Goal: Communication & Community: Share content

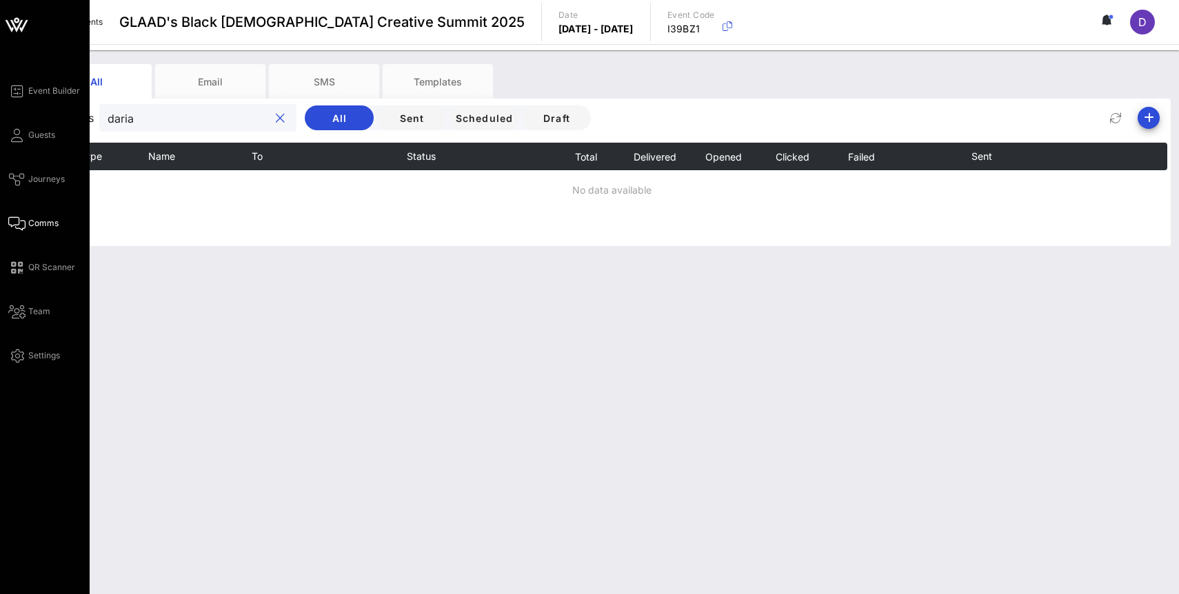
click at [21, 145] on div "Event Builder Guests Journeys Comms QR Scanner Team Settings" at bounding box center [48, 223] width 81 height 281
click at [33, 127] on link "Guests" at bounding box center [31, 135] width 47 height 17
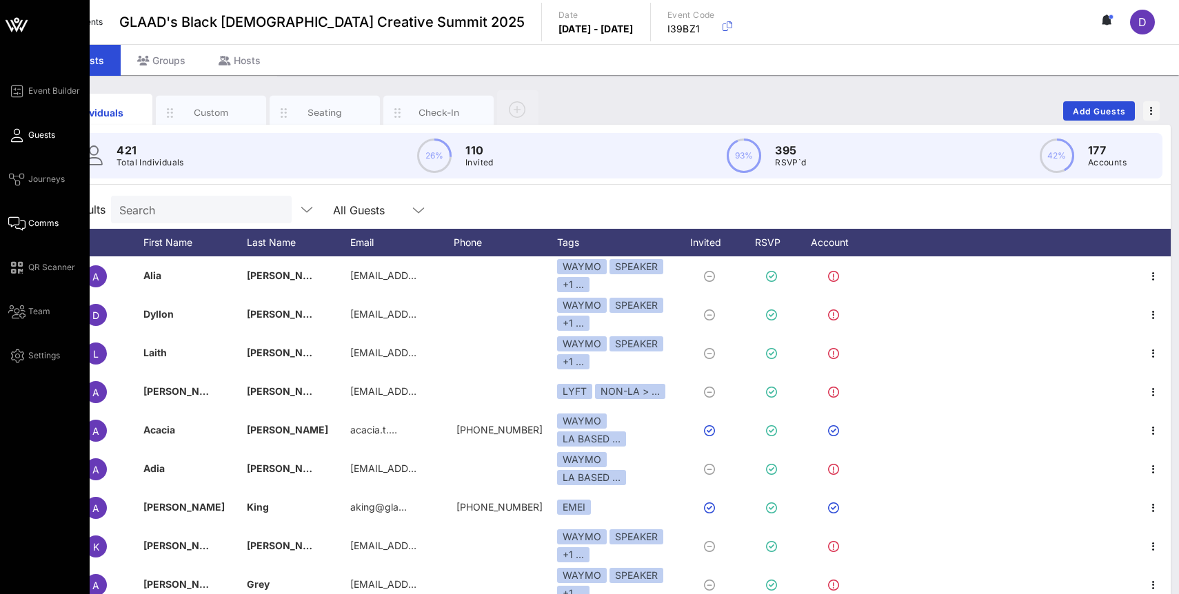
click at [37, 225] on span "Comms" at bounding box center [43, 223] width 30 height 12
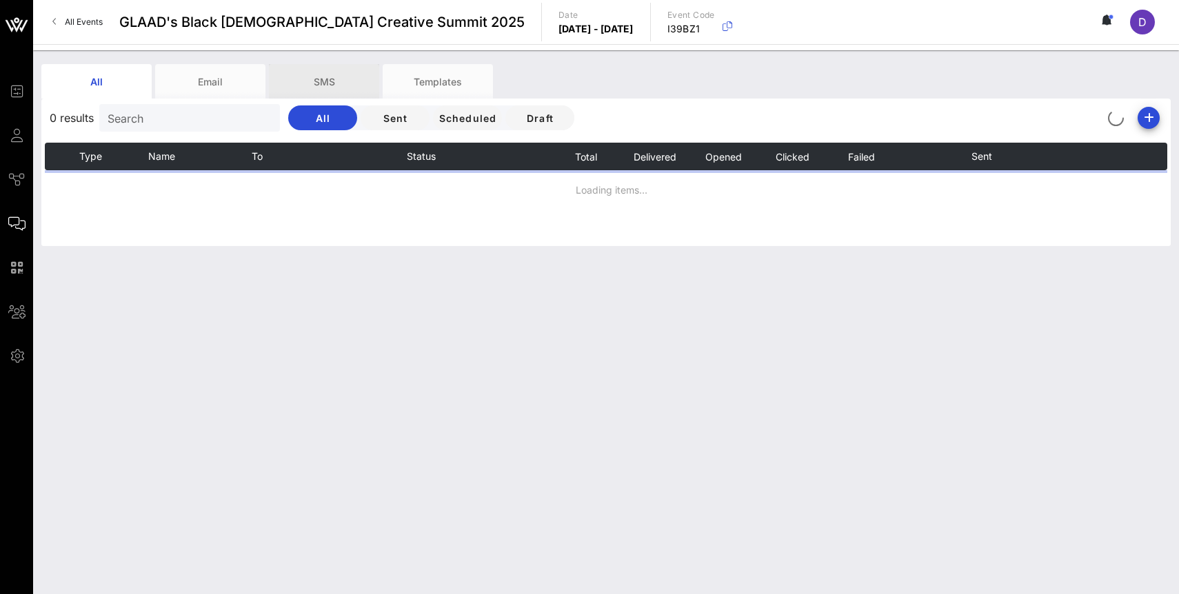
click at [333, 67] on div "SMS" at bounding box center [324, 81] width 110 height 34
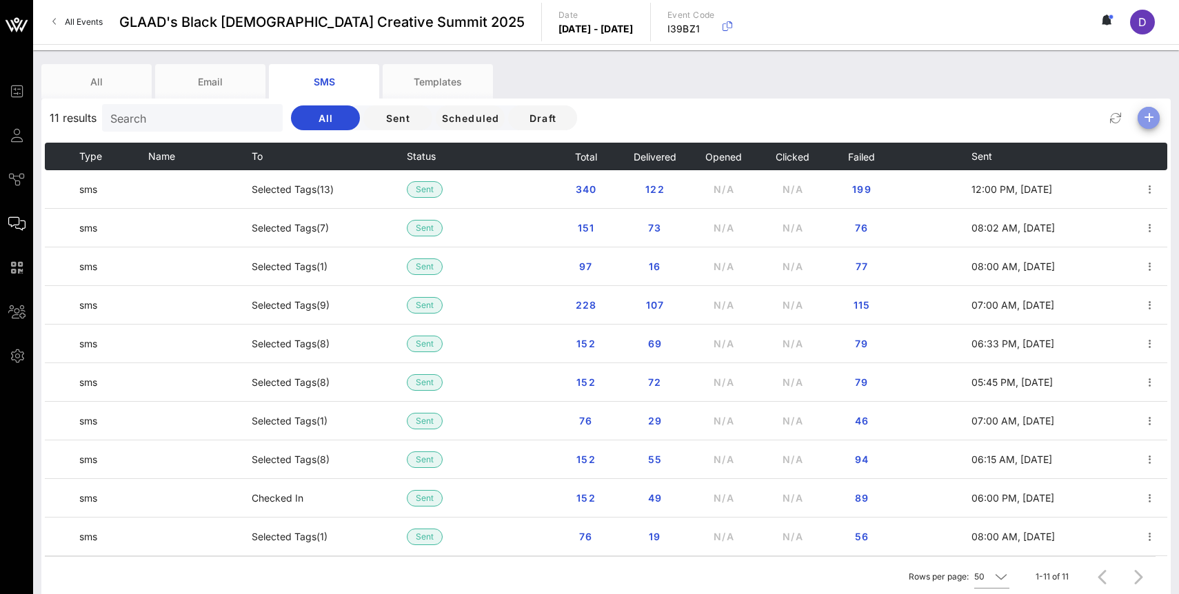
click at [1147, 120] on icon "button" at bounding box center [1148, 118] width 17 height 17
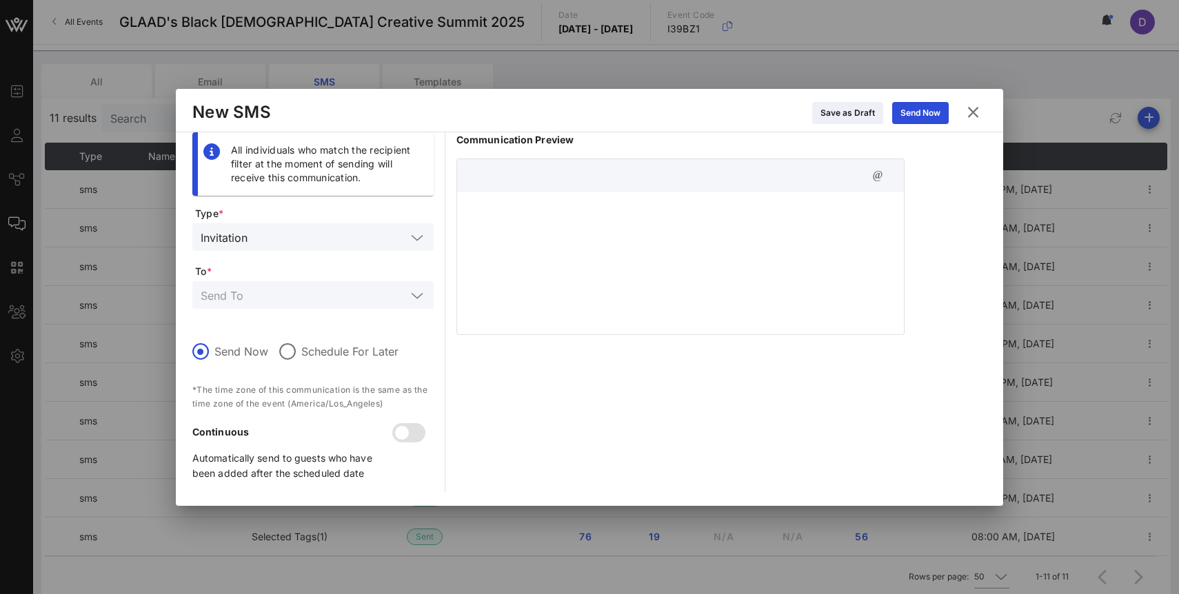
click at [975, 108] on icon at bounding box center [972, 111] width 19 height 17
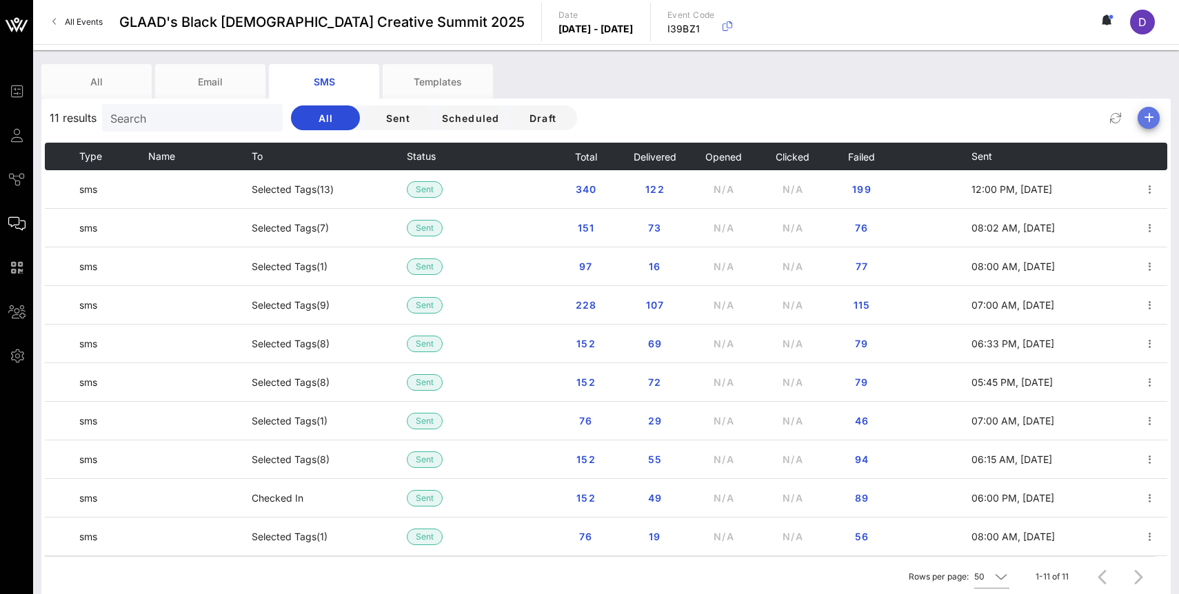
click at [1144, 116] on icon "button" at bounding box center [1148, 118] width 17 height 17
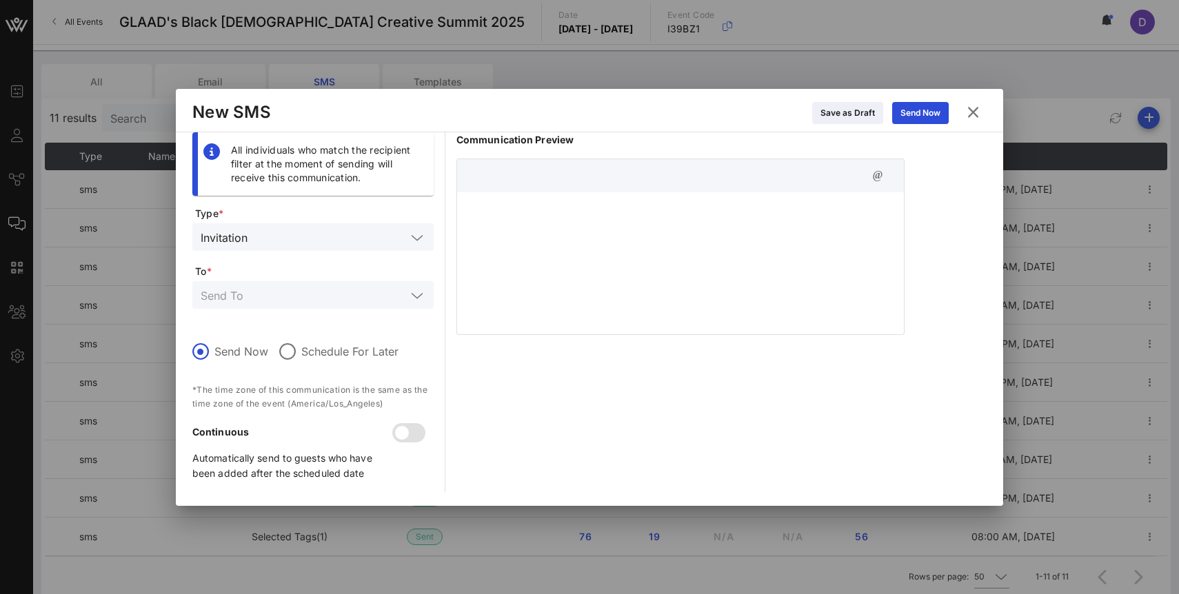
click at [552, 266] on div at bounding box center [680, 261] width 447 height 138
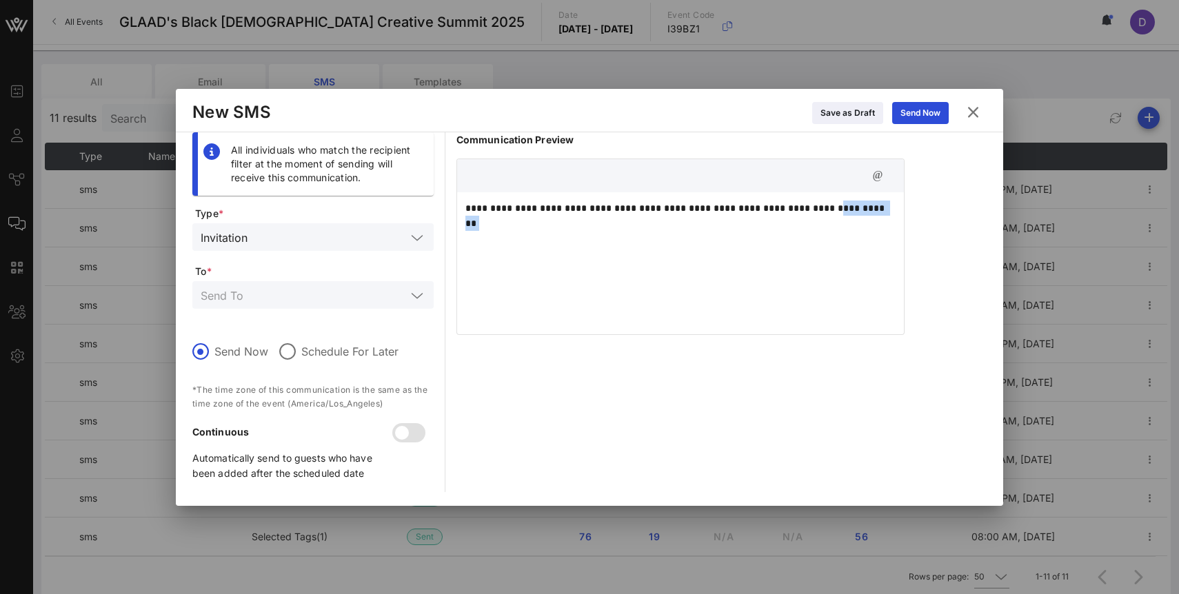
drag, startPoint x: 821, startPoint y: 205, endPoint x: 879, endPoint y: 210, distance: 58.8
click at [879, 210] on p "**********" at bounding box center [680, 208] width 430 height 15
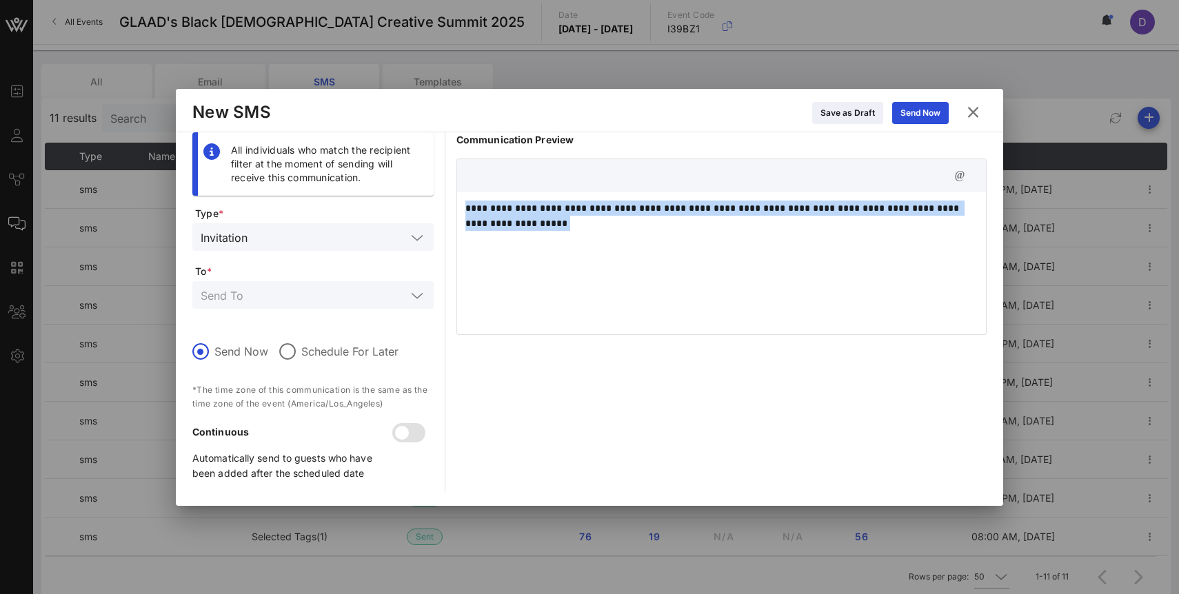
drag, startPoint x: 607, startPoint y: 230, endPoint x: 463, endPoint y: 196, distance: 147.8
click at [462, 196] on div "**********" at bounding box center [721, 261] width 529 height 138
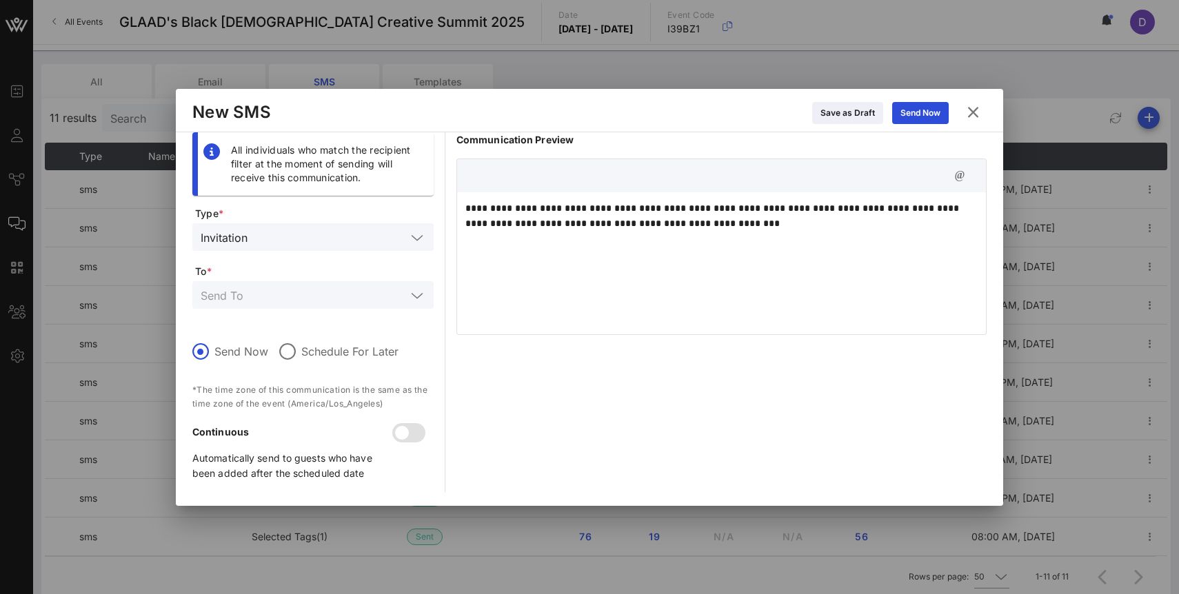
click at [684, 233] on div "**********" at bounding box center [721, 261] width 529 height 138
drag, startPoint x: 704, startPoint y: 207, endPoint x: 808, endPoint y: 212, distance: 104.2
click at [809, 212] on p "**********" at bounding box center [721, 216] width 512 height 30
click at [761, 225] on p "**********" at bounding box center [721, 216] width 512 height 30
click at [763, 210] on p "**********" at bounding box center [721, 216] width 512 height 30
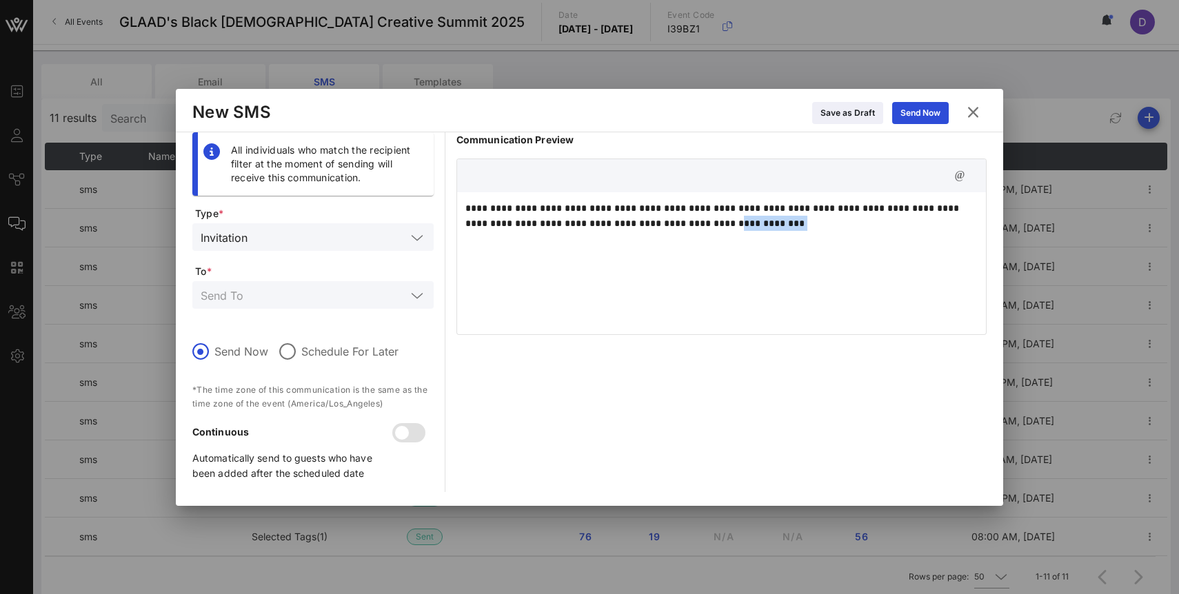
drag, startPoint x: 763, startPoint y: 224, endPoint x: 706, endPoint y: 224, distance: 57.2
click at [706, 224] on p "**********" at bounding box center [721, 216] width 512 height 30
click at [317, 239] on input "text" at bounding box center [329, 237] width 153 height 18
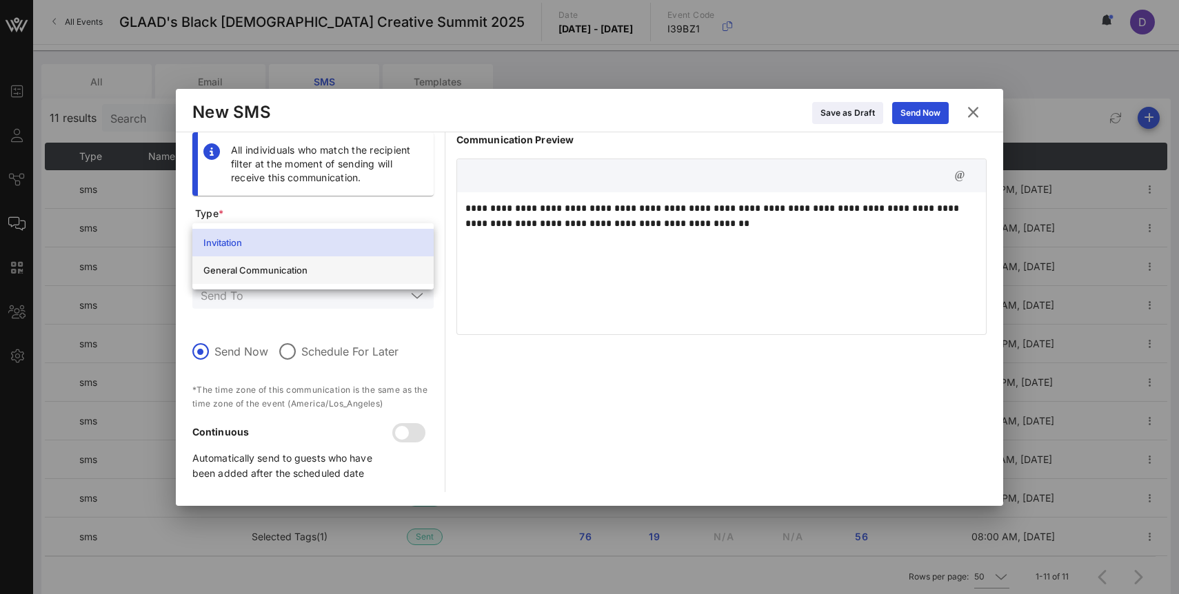
click at [318, 272] on div "General Communication" at bounding box center [312, 270] width 219 height 11
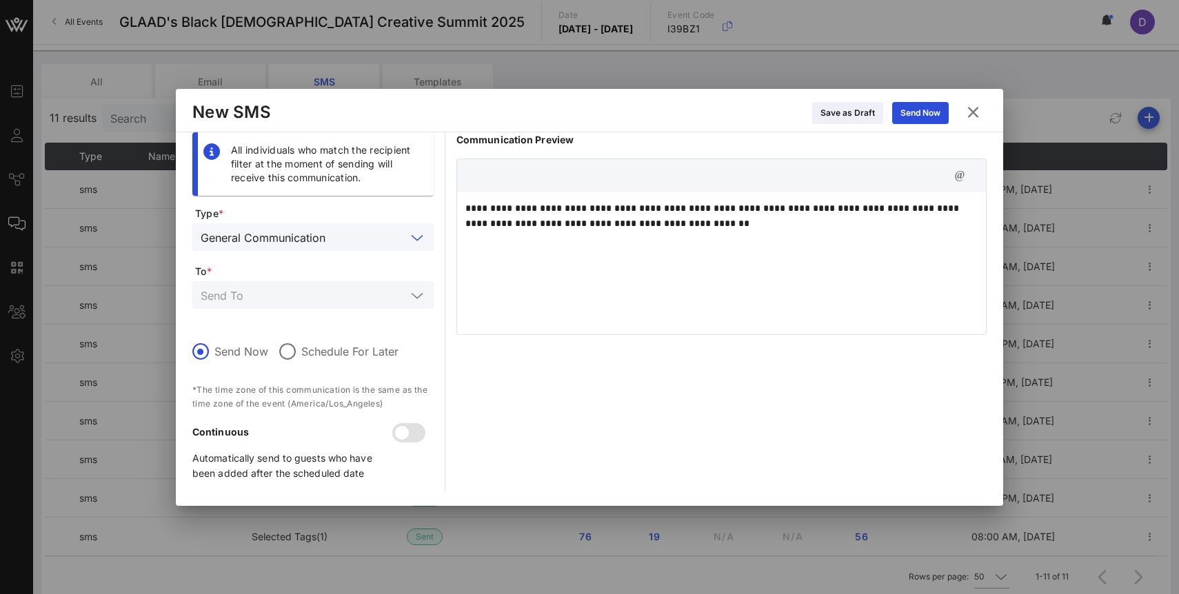
click at [318, 294] on input "text" at bounding box center [303, 295] width 205 height 18
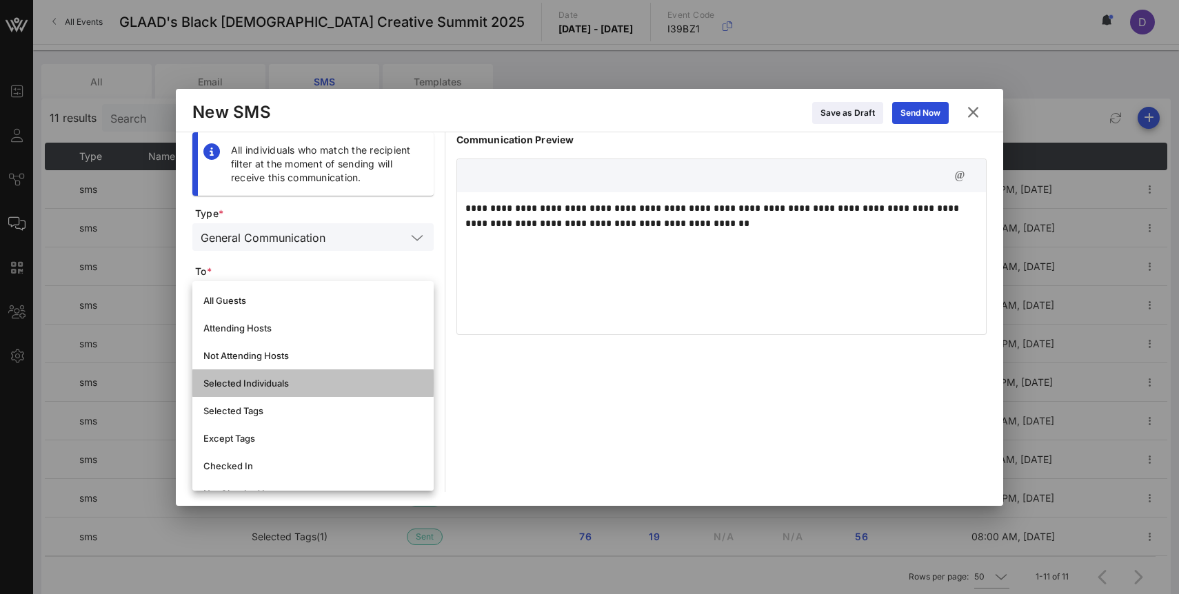
click at [272, 386] on div "Selected Individuals" at bounding box center [312, 383] width 219 height 11
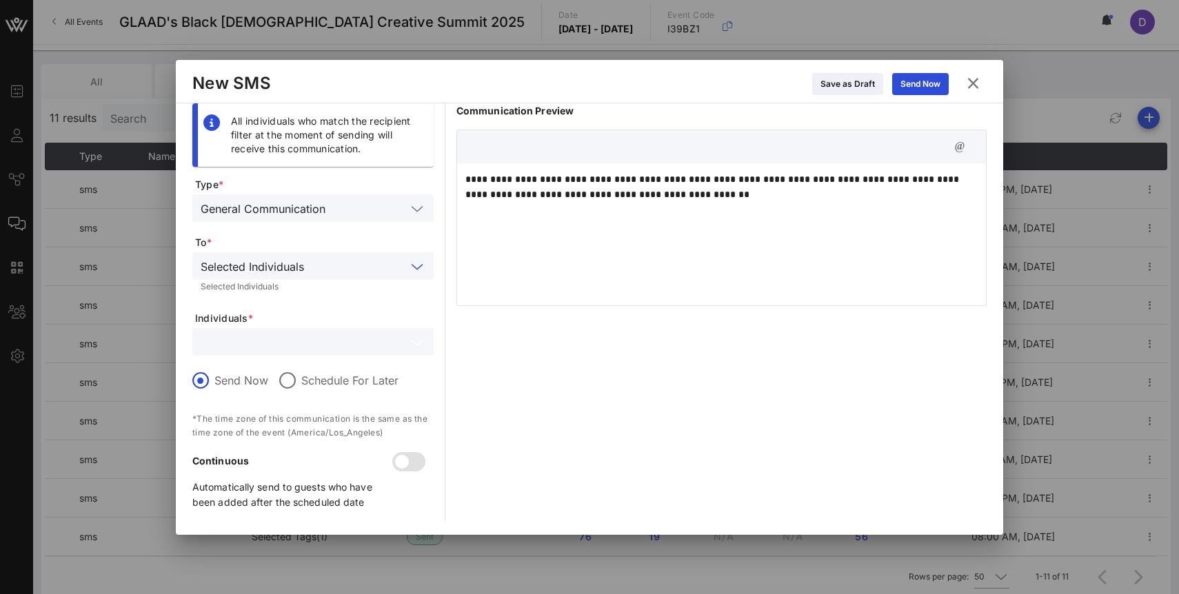
click at [287, 340] on input "text" at bounding box center [303, 342] width 205 height 18
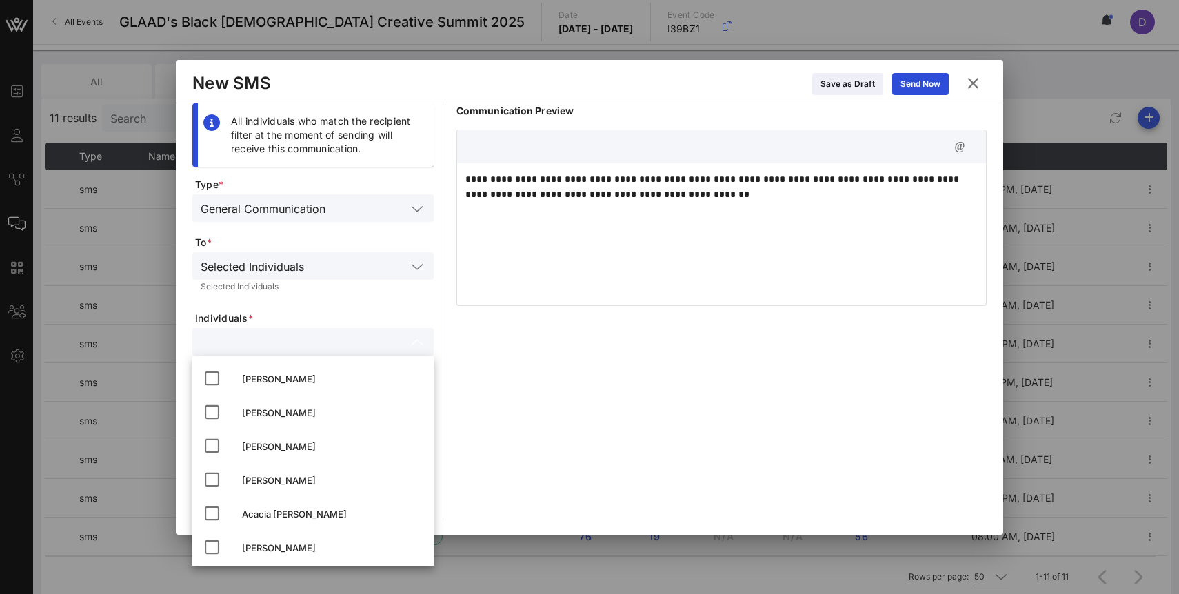
click at [300, 285] on div "Selected Individuals" at bounding box center [313, 287] width 225 height 8
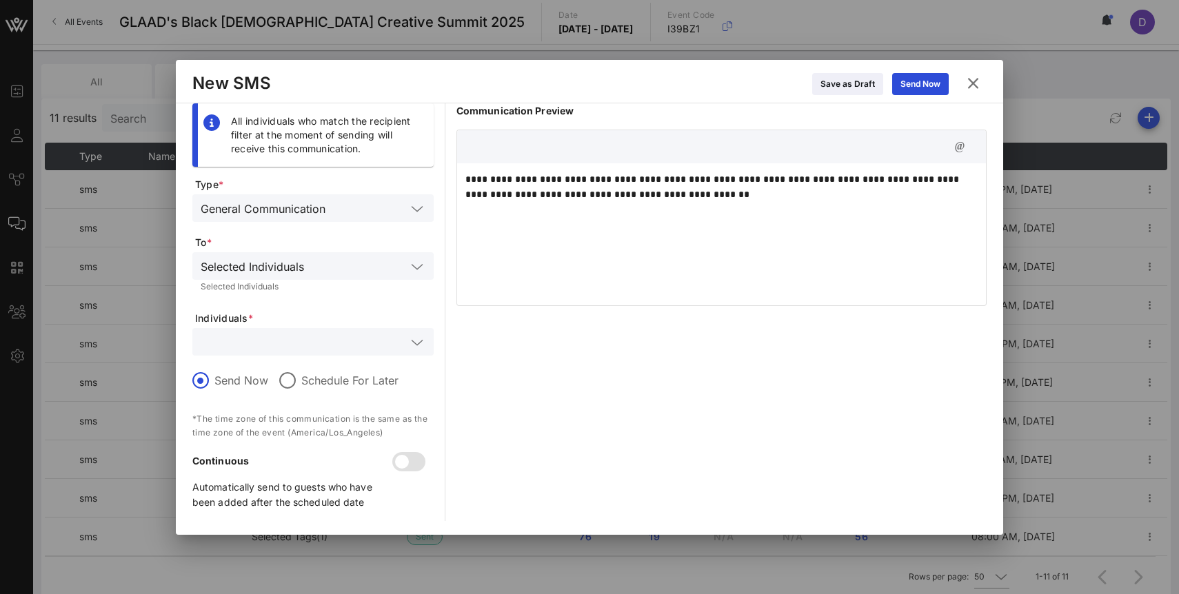
click at [301, 267] on div "Selected Individuals" at bounding box center [252, 267] width 103 height 12
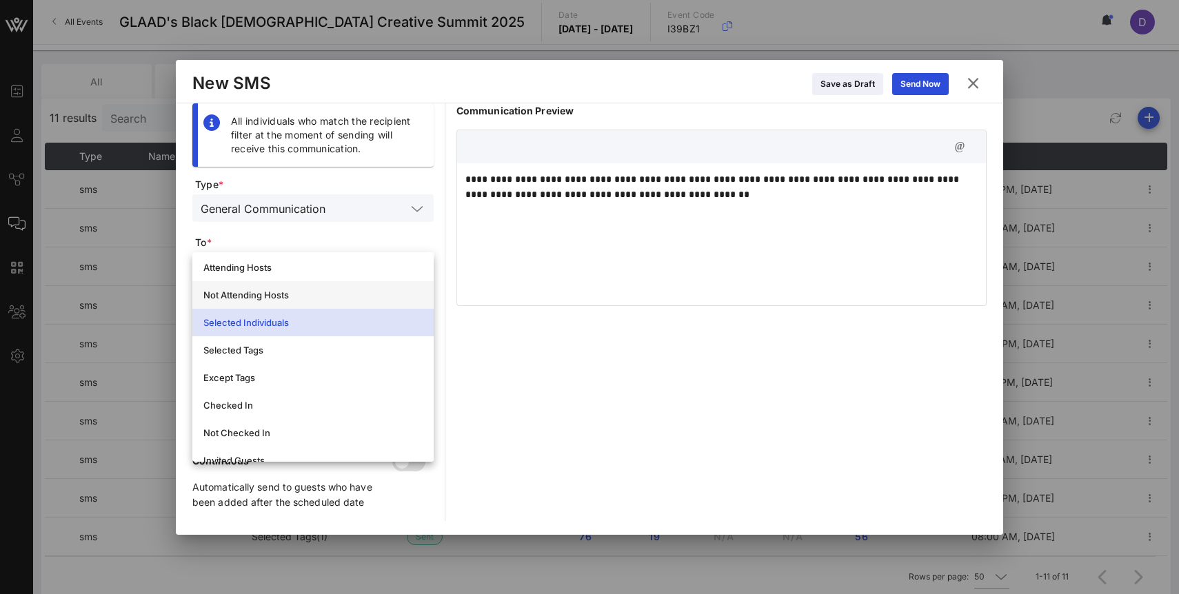
scroll to position [36, 0]
click at [294, 352] on div "Selected Tags" at bounding box center [312, 346] width 219 height 22
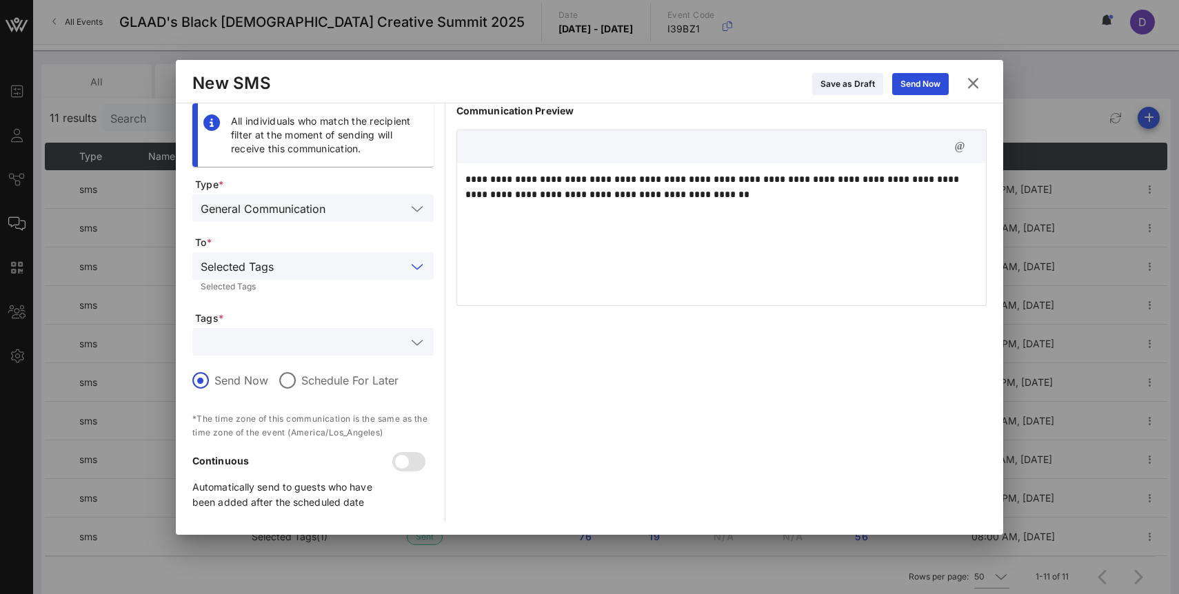
click at [296, 345] on input "text" at bounding box center [303, 342] width 205 height 18
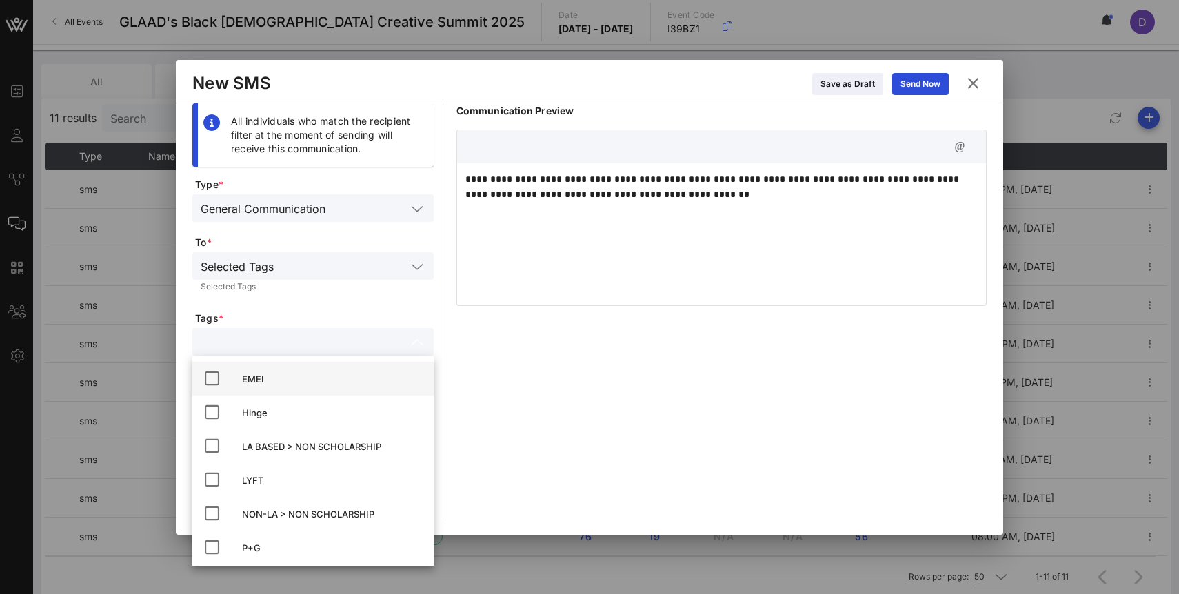
click at [283, 390] on div "EMEI" at bounding box center [312, 379] width 241 height 34
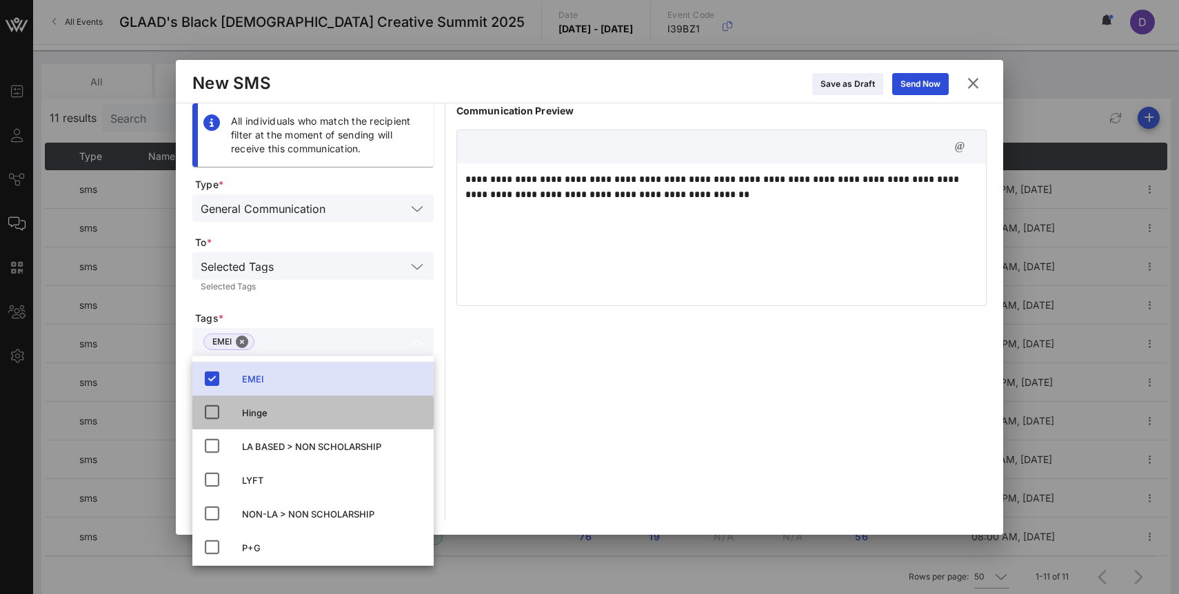
click at [283, 411] on div "Hinge" at bounding box center [332, 412] width 181 height 11
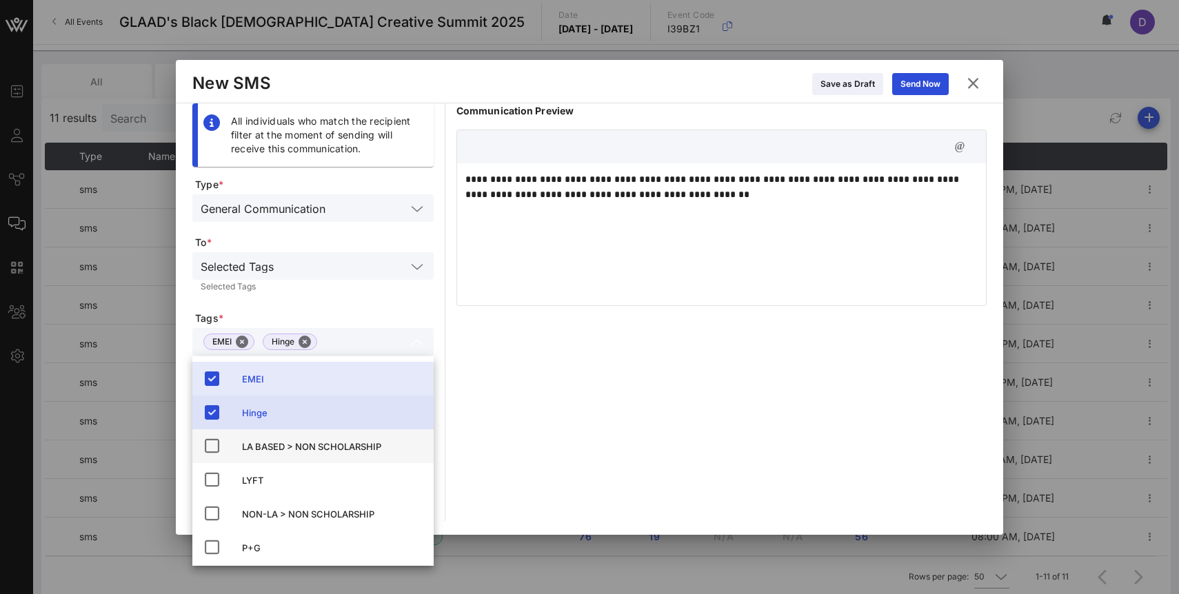
click at [290, 445] on div "LA BASED > NON SCHOLARSHIP" at bounding box center [332, 446] width 181 height 11
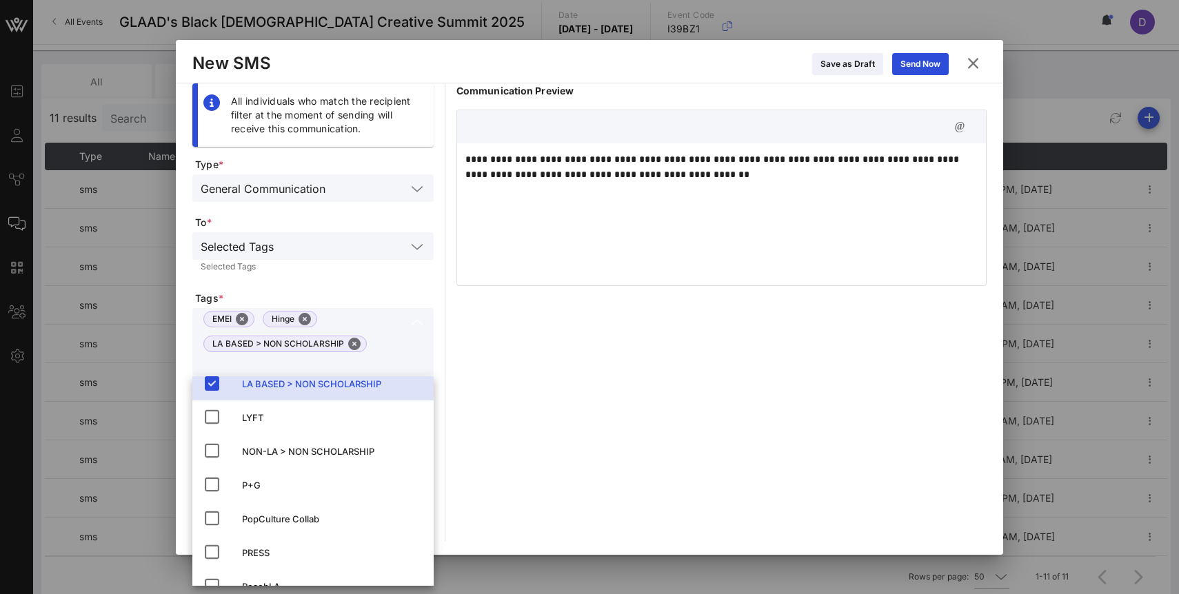
scroll to position [97, 0]
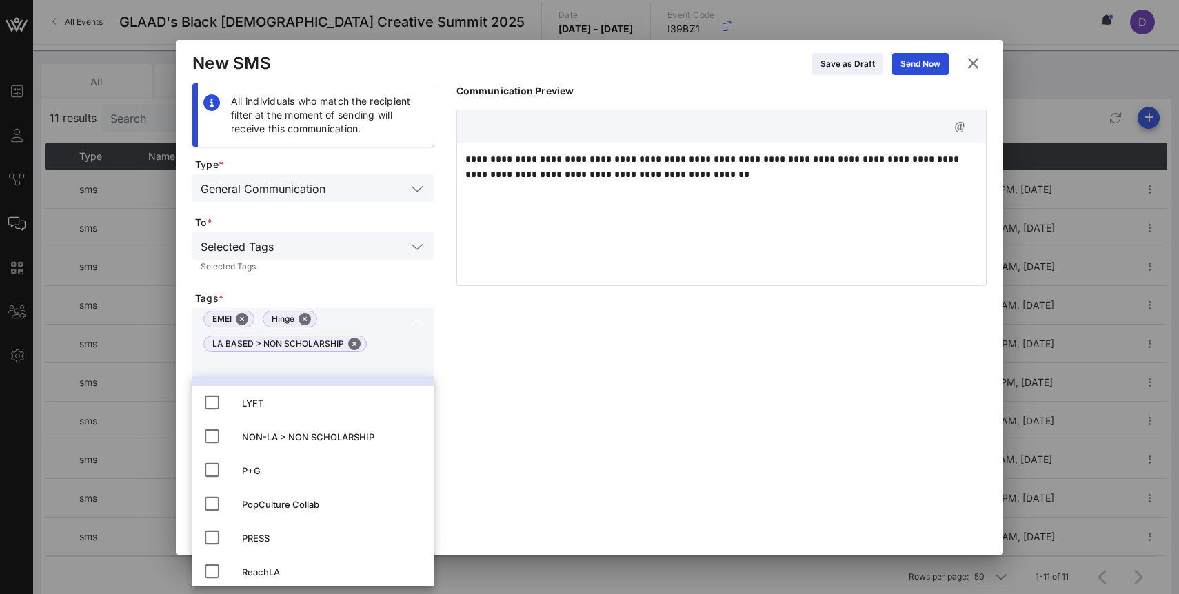
click at [290, 445] on div "NON-LA > NON SCHOLARSHIP" at bounding box center [332, 437] width 181 height 22
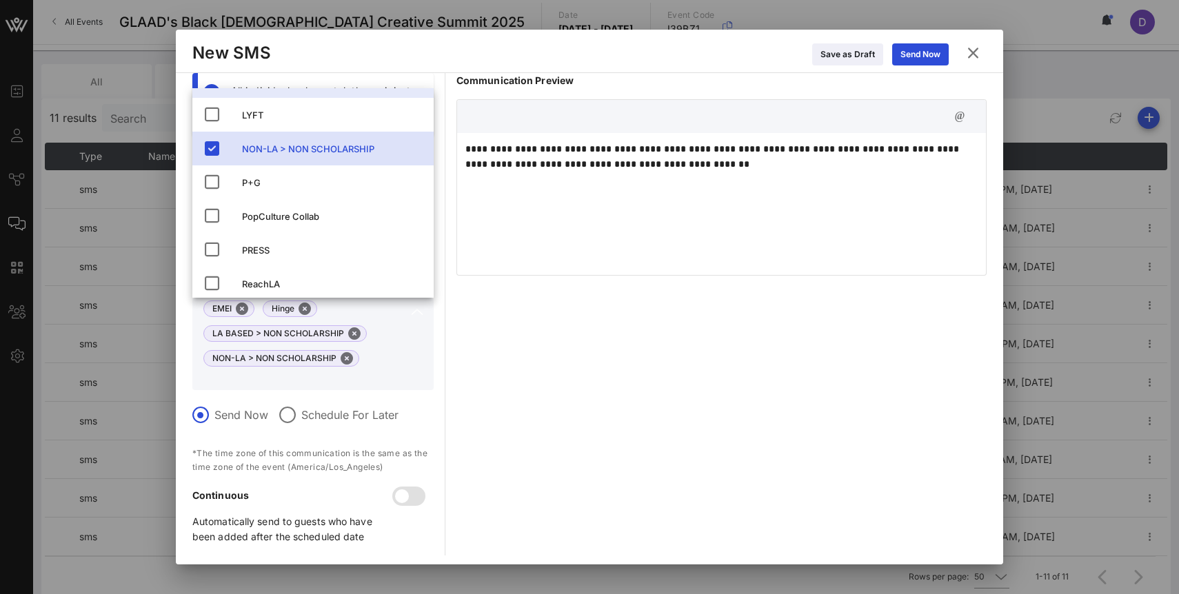
scroll to position [5, 0]
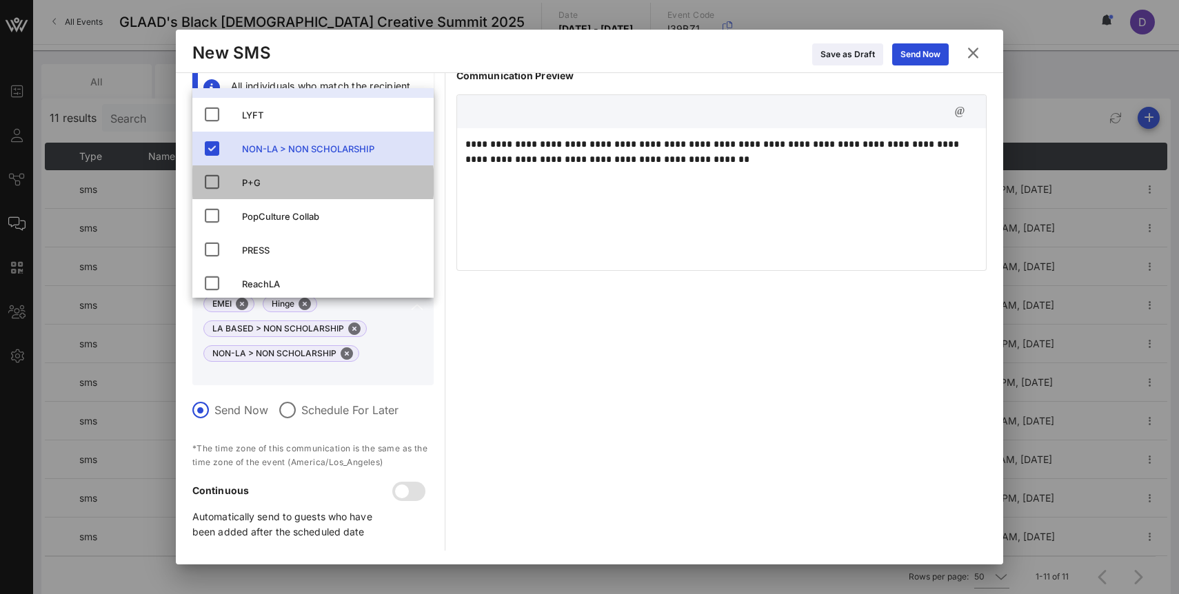
click at [269, 169] on div "P+G" at bounding box center [312, 182] width 241 height 34
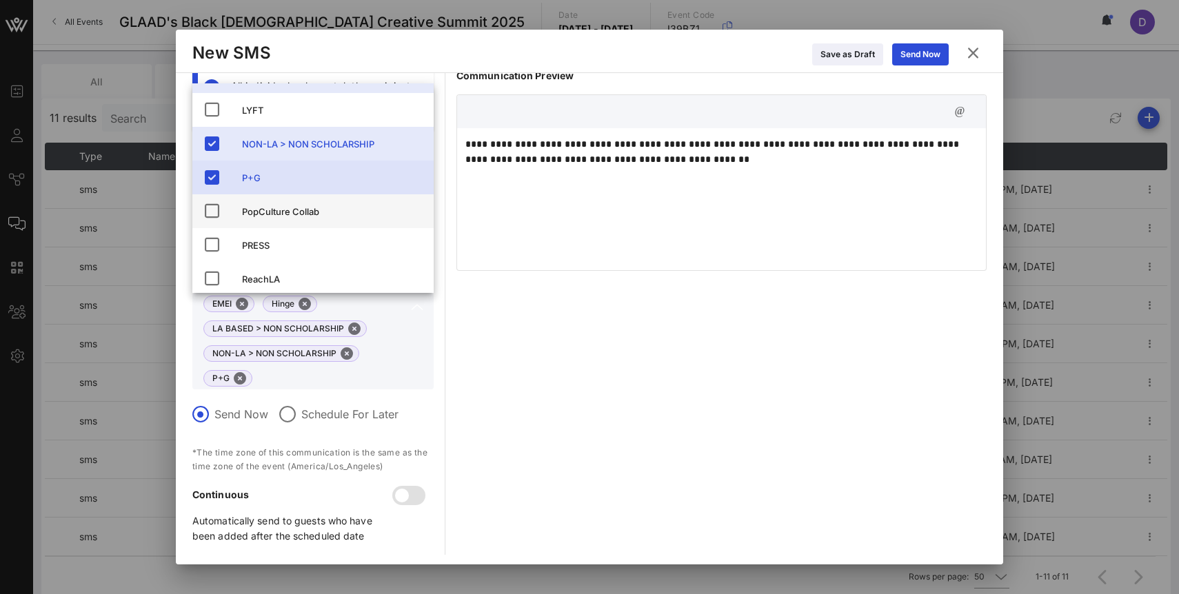
click at [272, 202] on div "PopCulture Collab" at bounding box center [332, 212] width 181 height 22
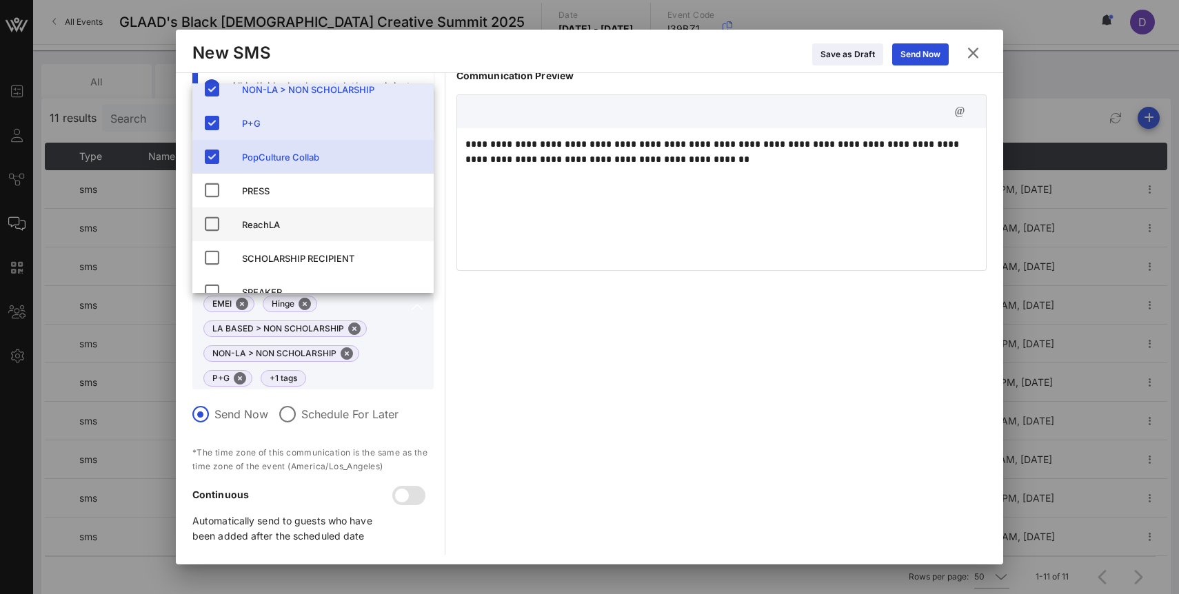
click at [274, 224] on div "ReachLA" at bounding box center [332, 224] width 181 height 11
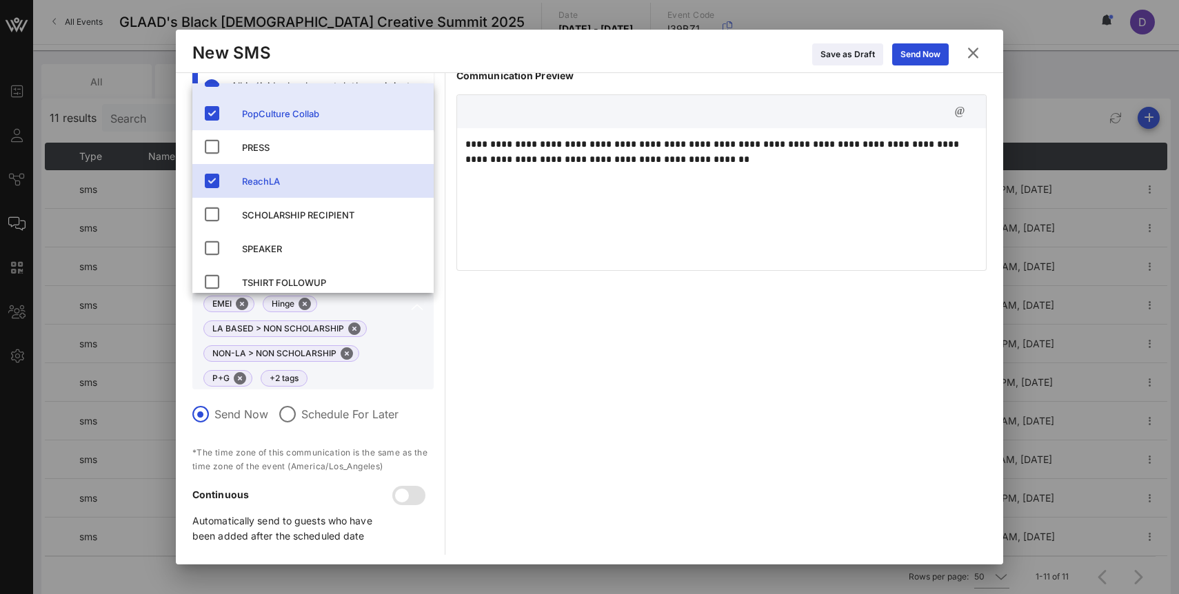
click at [272, 182] on div "ReachLA" at bounding box center [332, 181] width 181 height 11
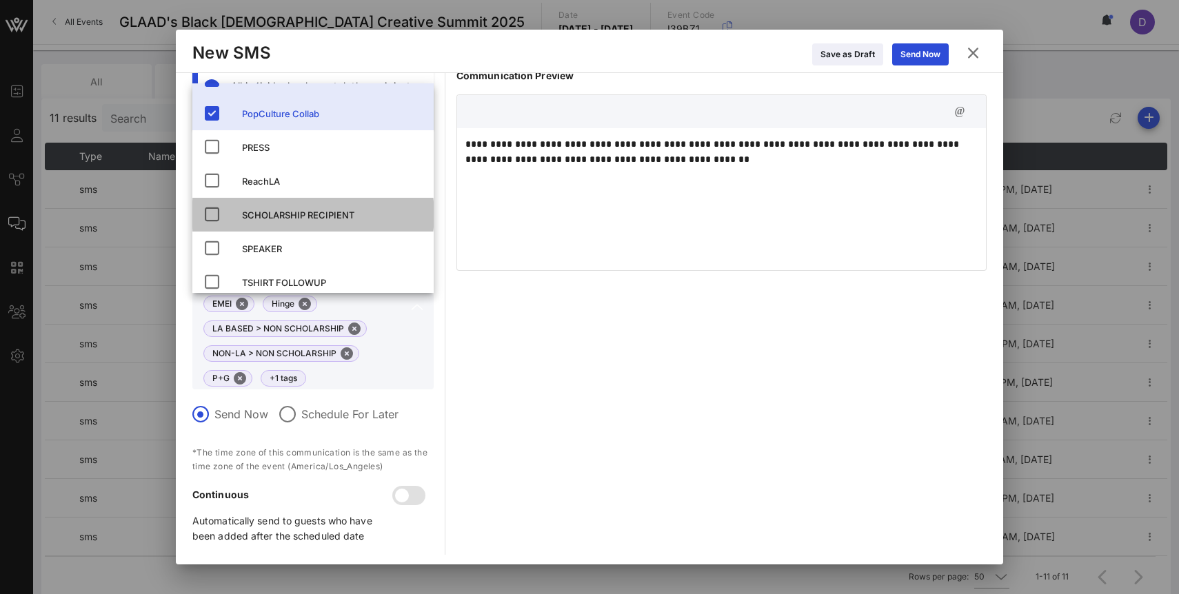
click at [275, 221] on div "SCHOLARSHIP RECIPIENT" at bounding box center [332, 215] width 181 height 22
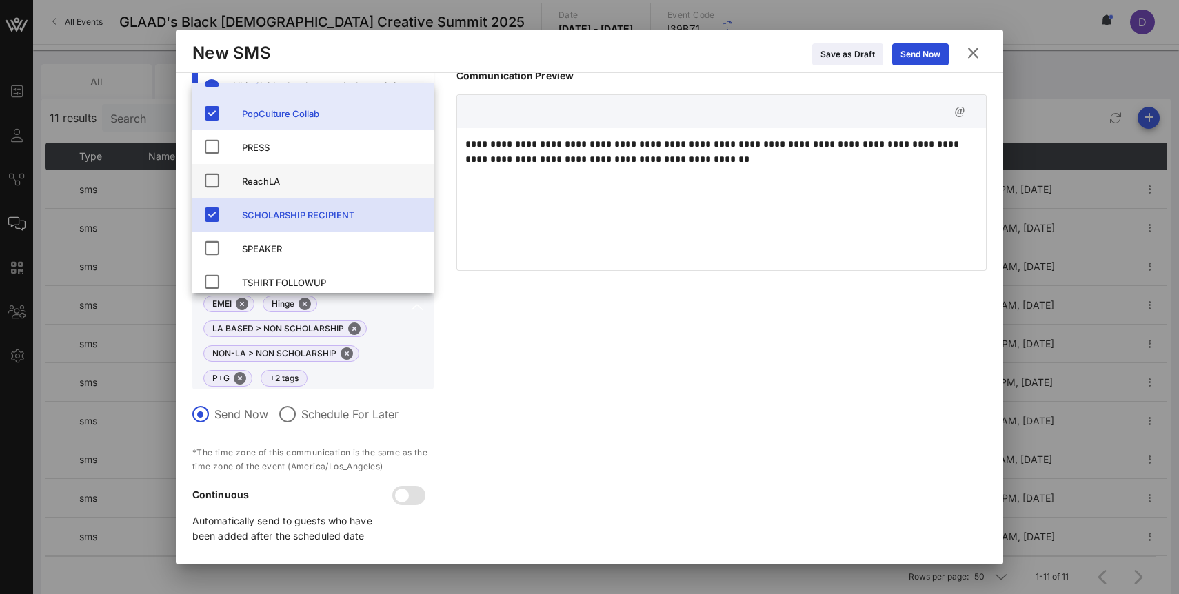
click at [274, 180] on div "ReachLA" at bounding box center [332, 181] width 181 height 11
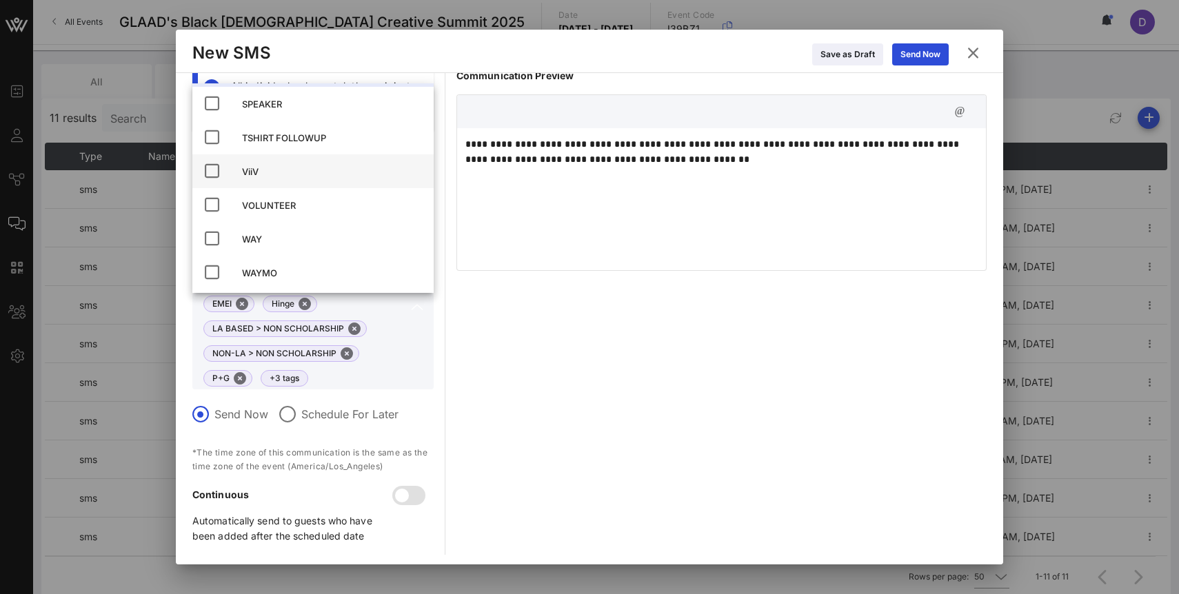
scroll to position [350, 0]
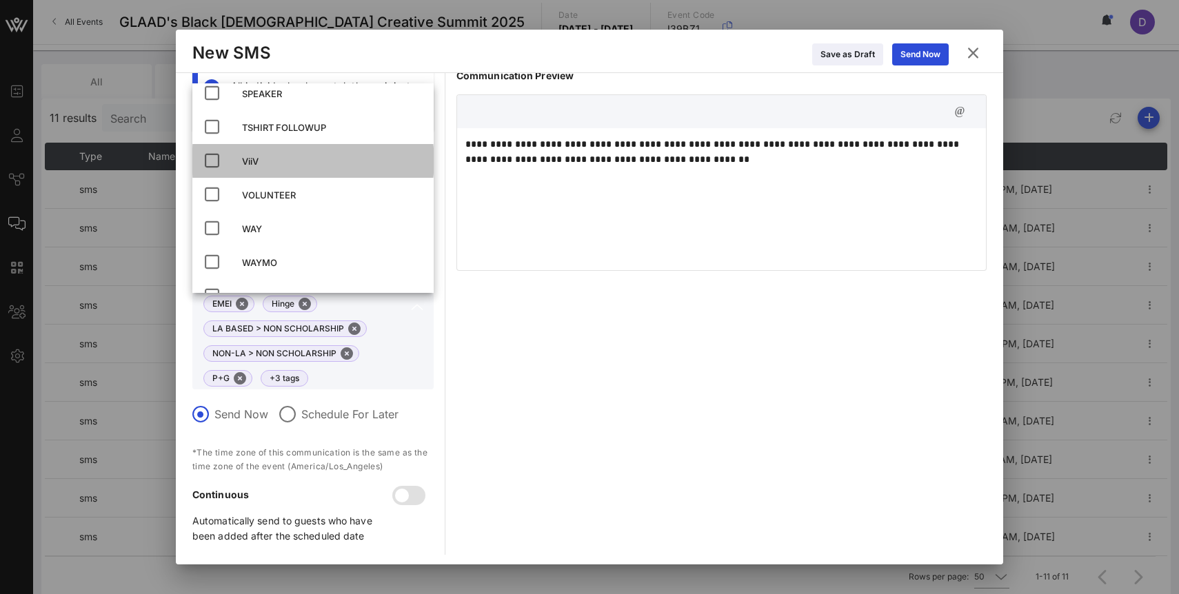
click at [263, 165] on div "ViiV" at bounding box center [332, 161] width 181 height 11
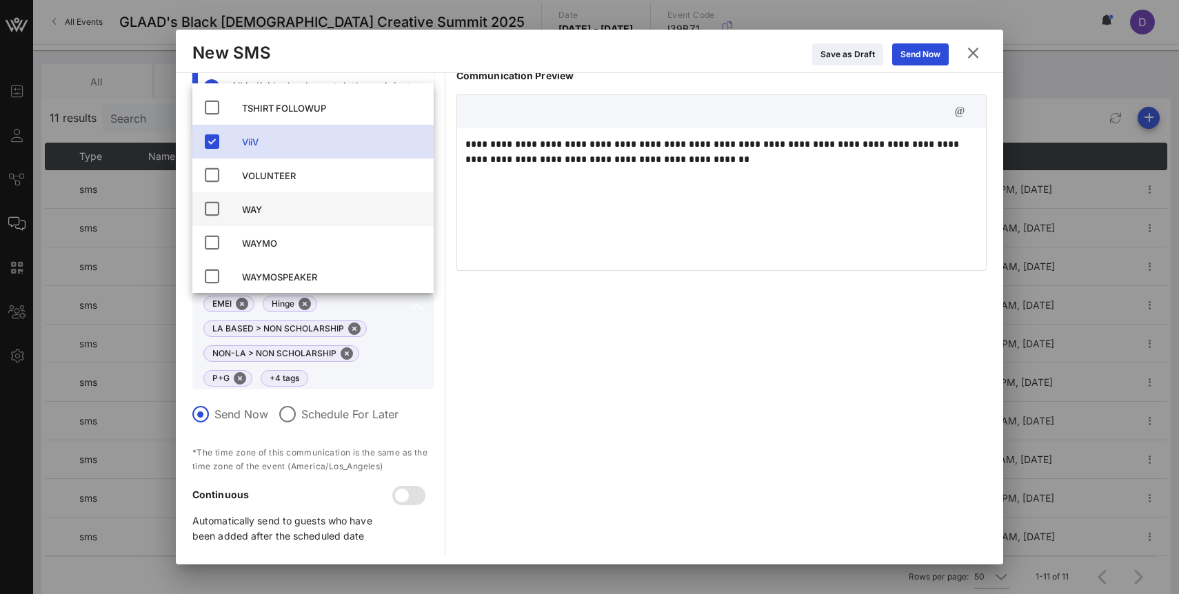
scroll to position [376, 0]
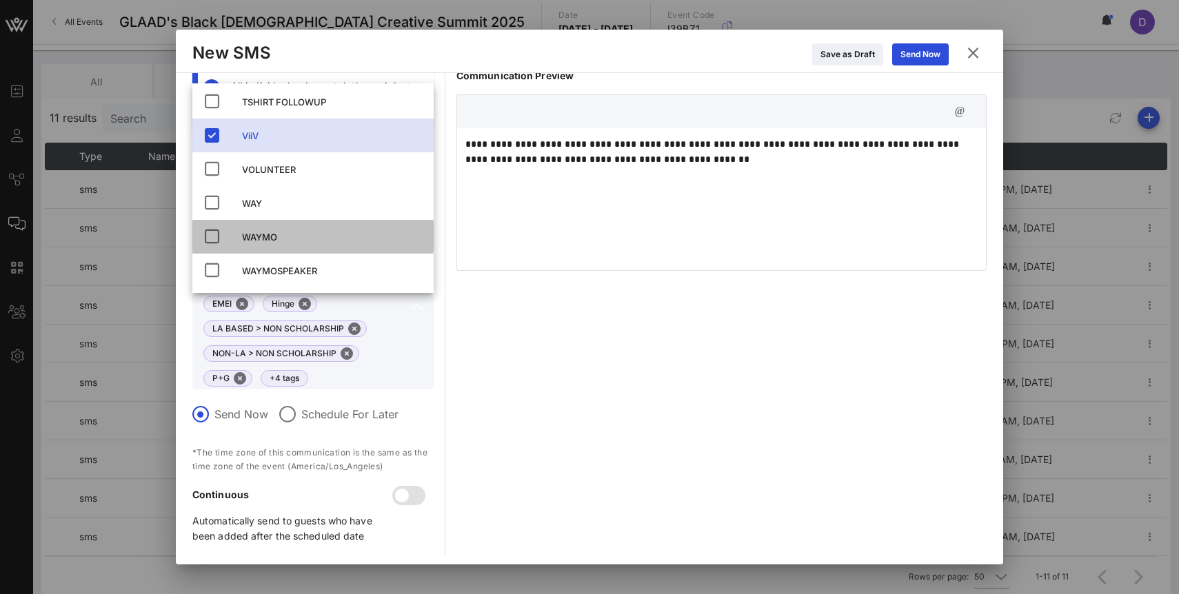
click at [265, 230] on div "WAYMO" at bounding box center [332, 237] width 181 height 22
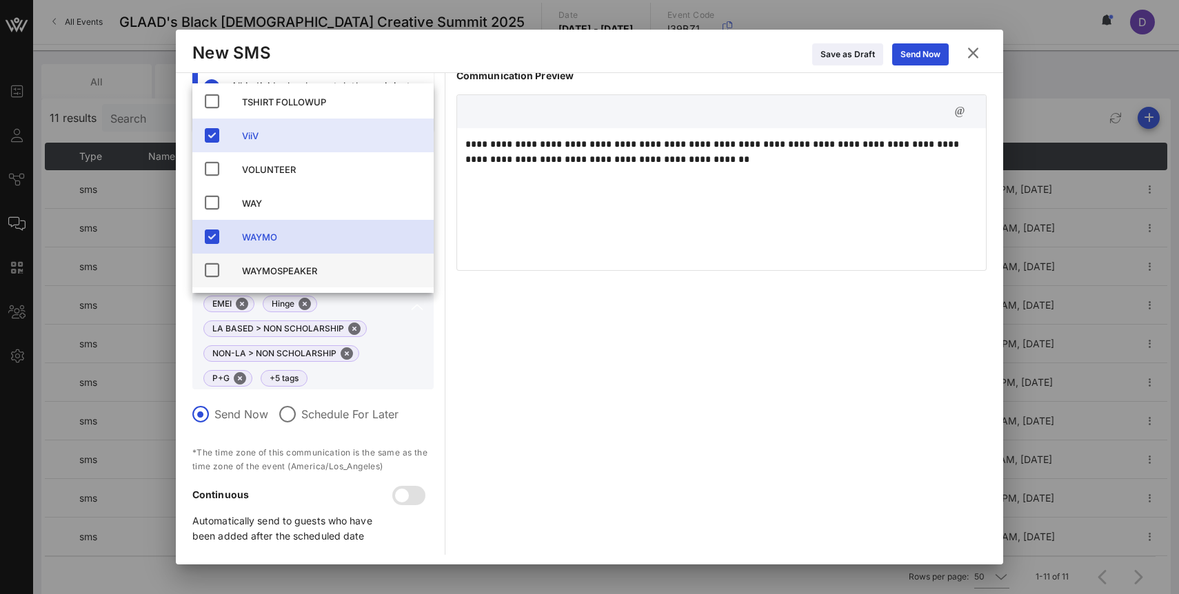
click at [270, 263] on div "WAYMOSPEAKER" at bounding box center [332, 271] width 181 height 22
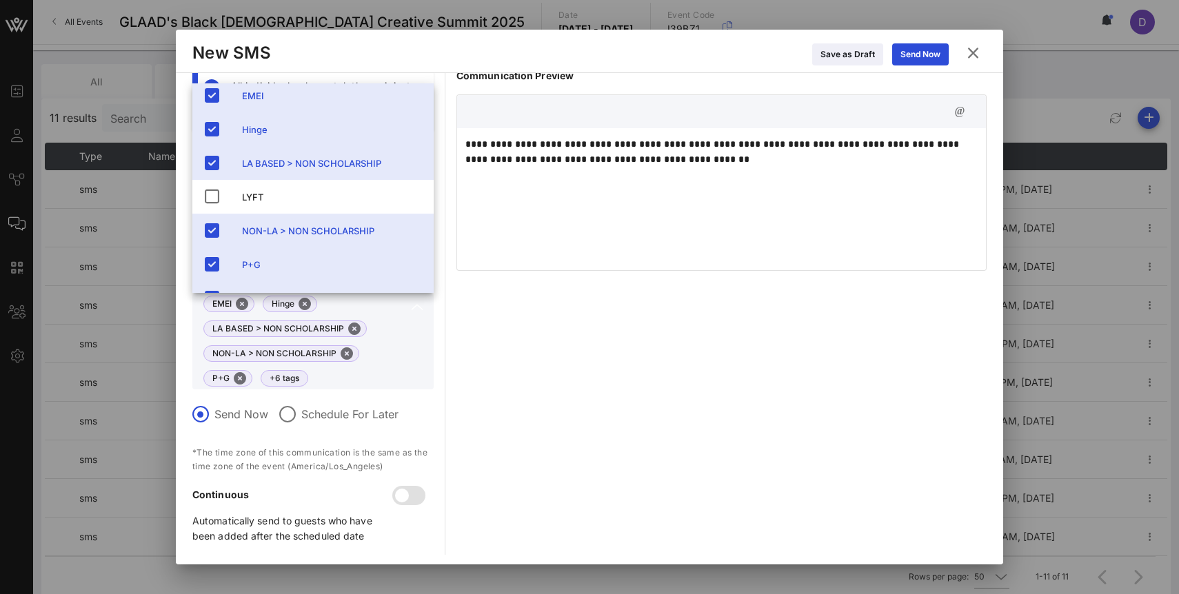
scroll to position [0, 0]
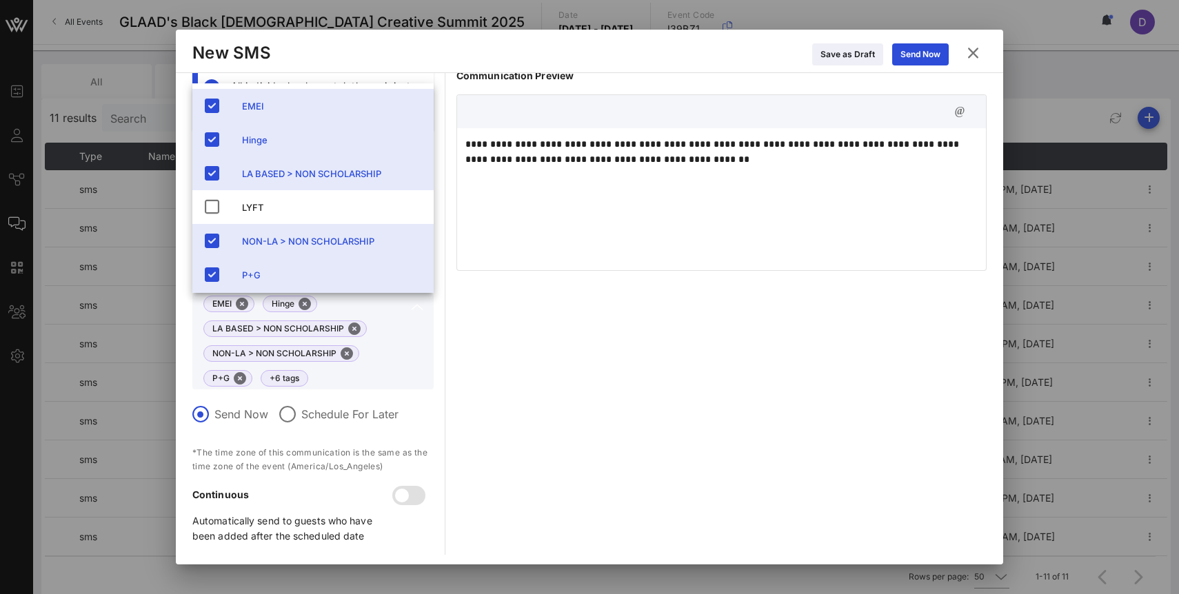
click at [480, 394] on div "**********" at bounding box center [721, 311] width 530 height 487
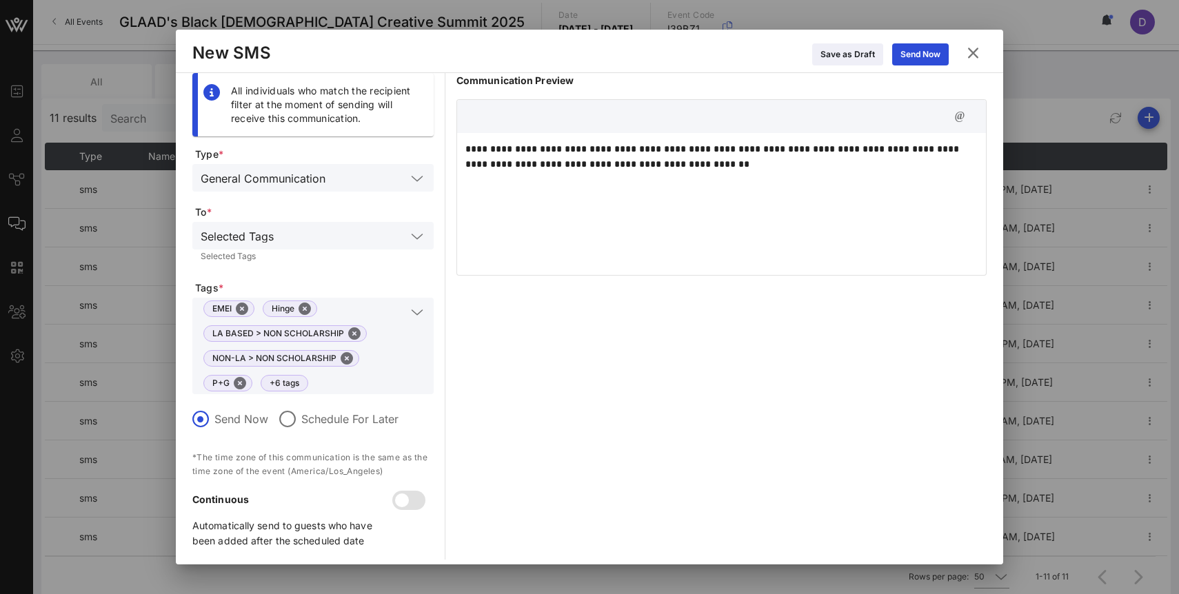
scroll to position [9, 0]
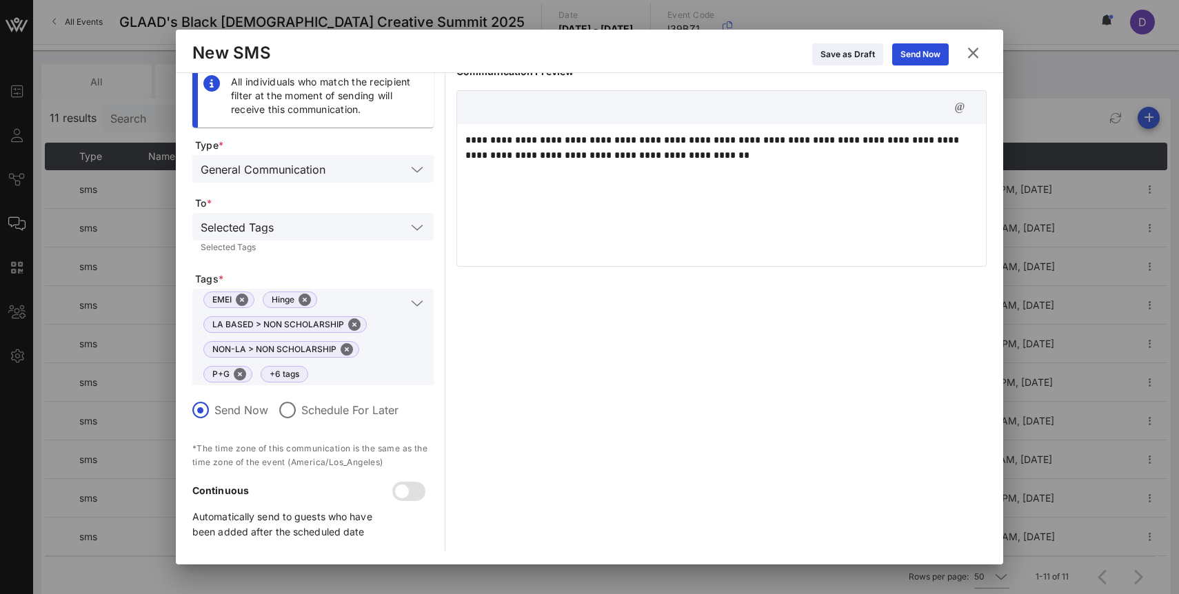
click at [680, 196] on div "**********" at bounding box center [721, 193] width 529 height 138
click at [923, 52] on icon at bounding box center [920, 54] width 10 height 8
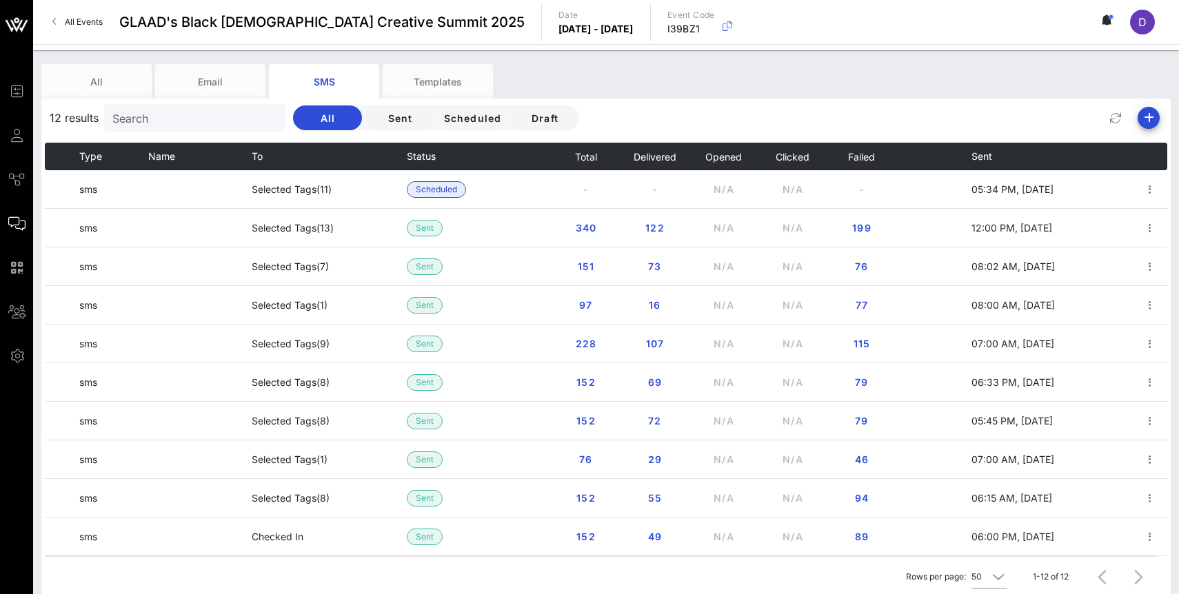
click at [927, 59] on div "All Email SMS Templates 12 results Search All Sent Scheduled Draft Type Name To…" at bounding box center [606, 352] width 1146 height 604
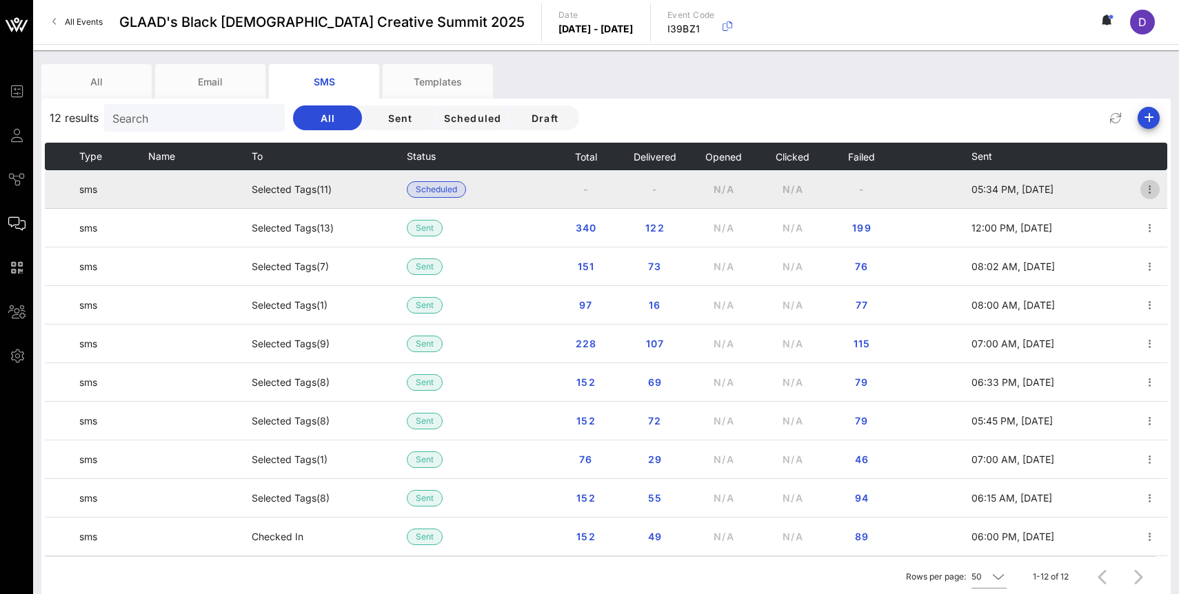
click at [1150, 191] on icon "button" at bounding box center [1149, 189] width 17 height 17
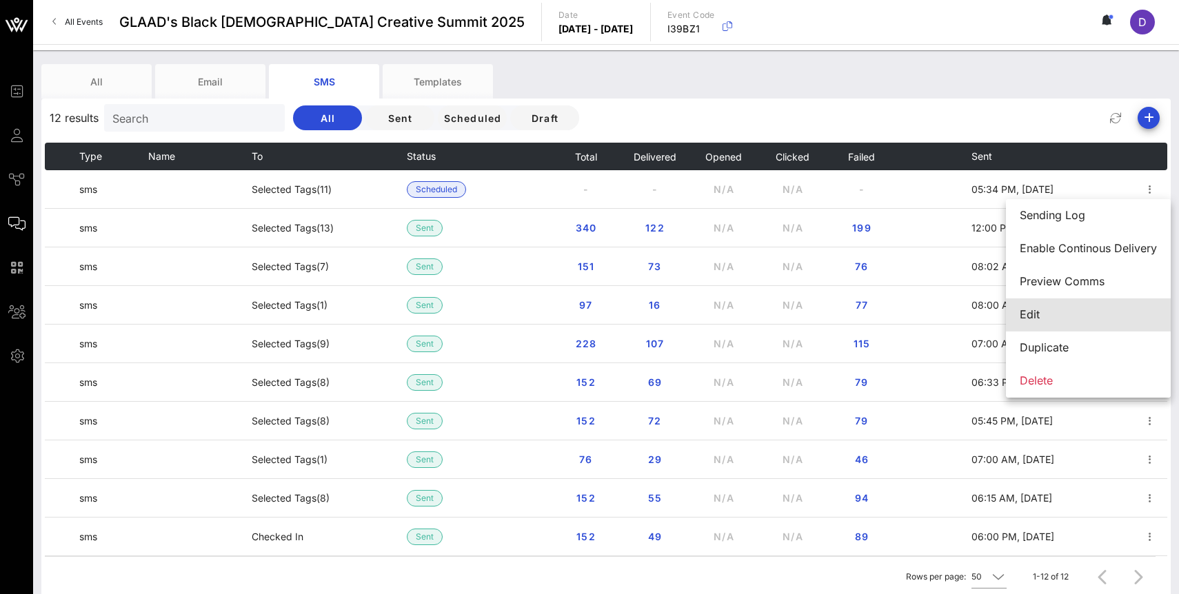
click at [1061, 321] on div "Edit" at bounding box center [1087, 314] width 137 height 13
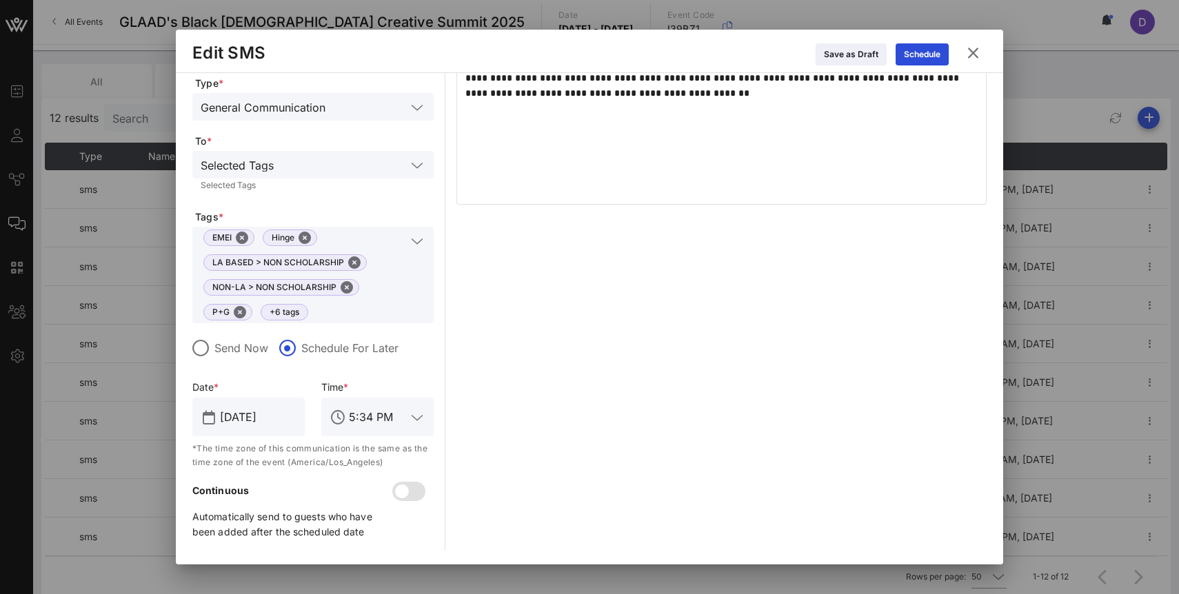
scroll to position [58, 0]
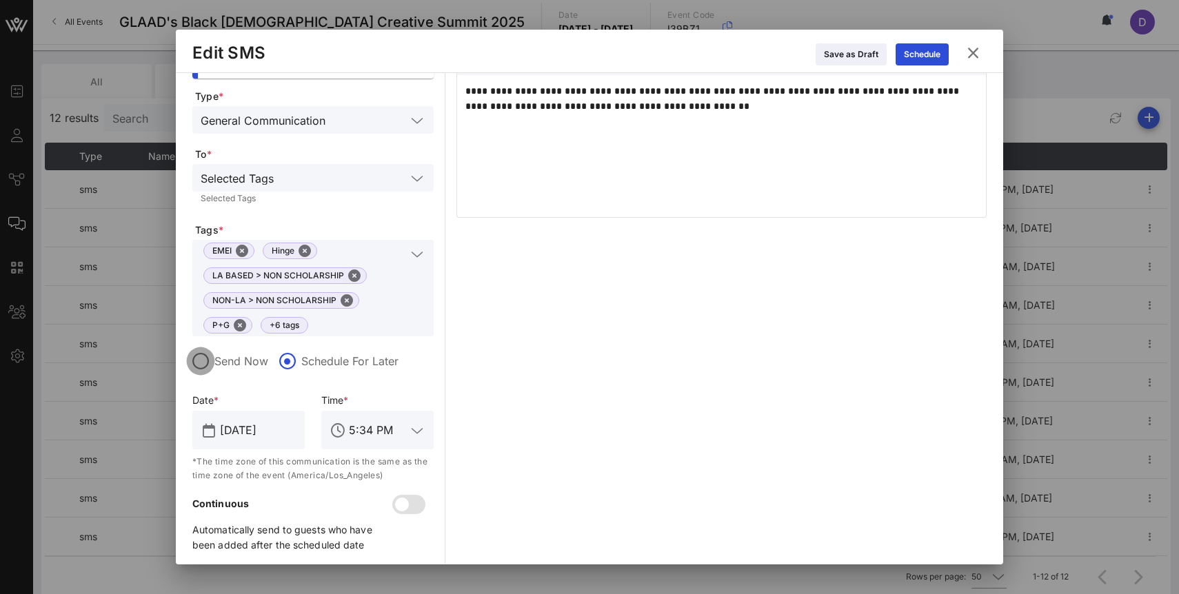
click at [206, 361] on div at bounding box center [200, 360] width 23 height 23
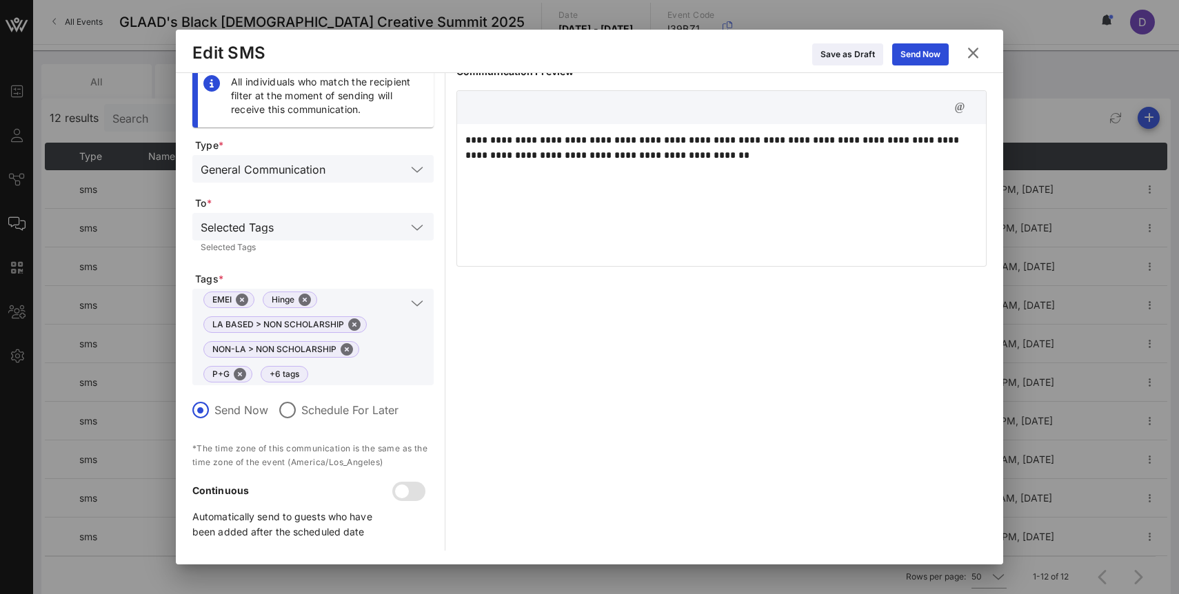
scroll to position [0, 0]
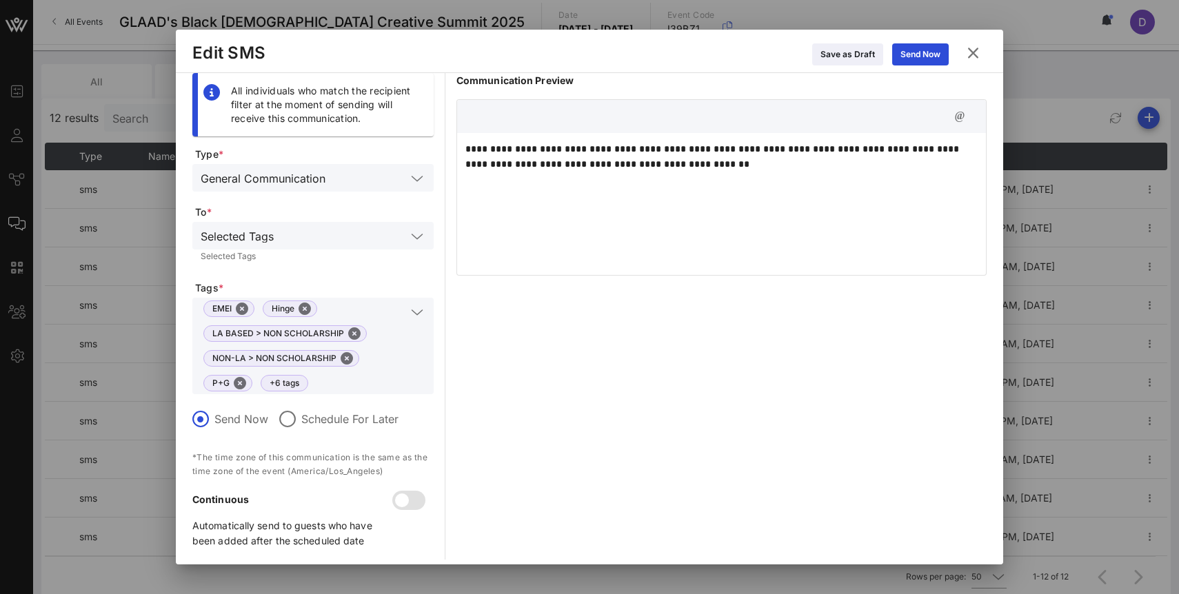
click at [975, 56] on icon at bounding box center [973, 53] width 19 height 17
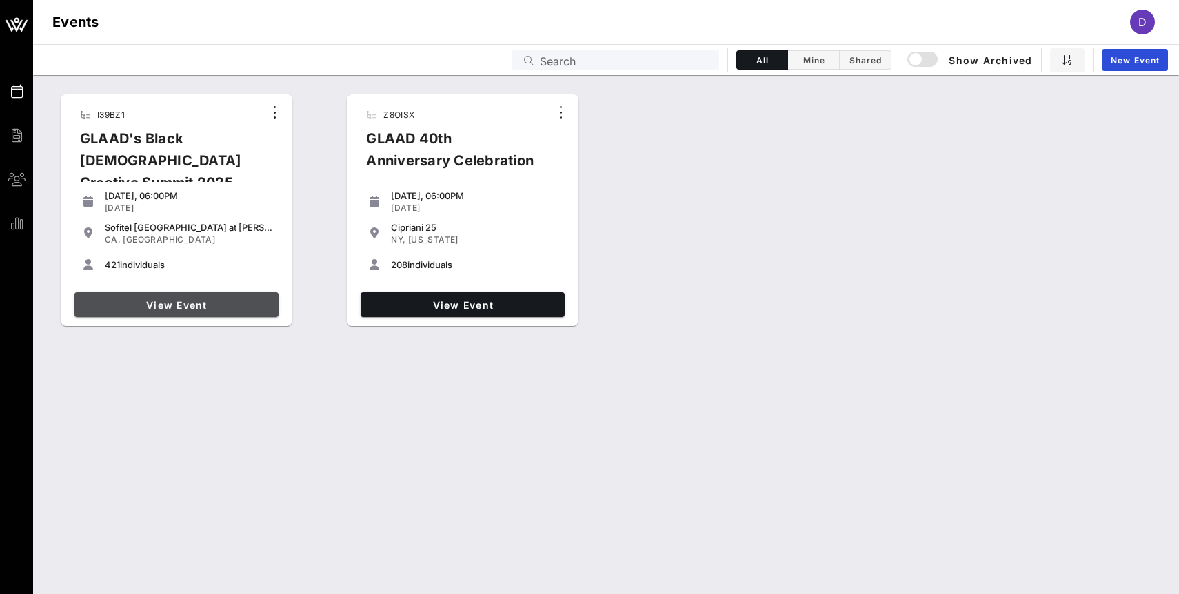
click at [151, 303] on span "View Event" at bounding box center [176, 305] width 193 height 12
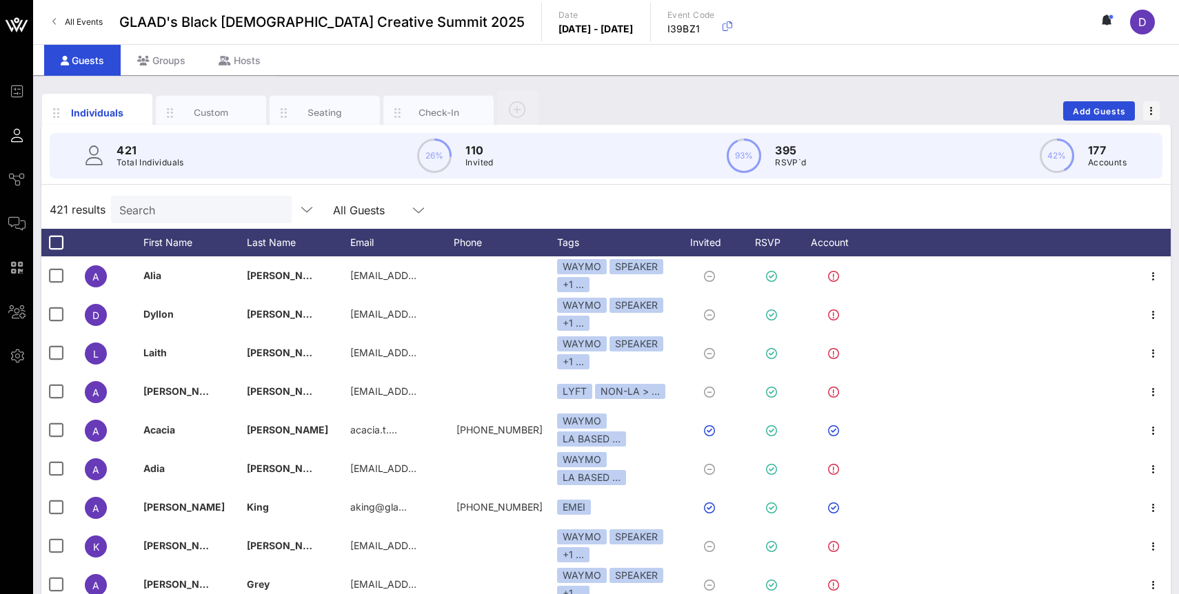
click at [188, 205] on input "Search" at bounding box center [199, 210] width 161 height 18
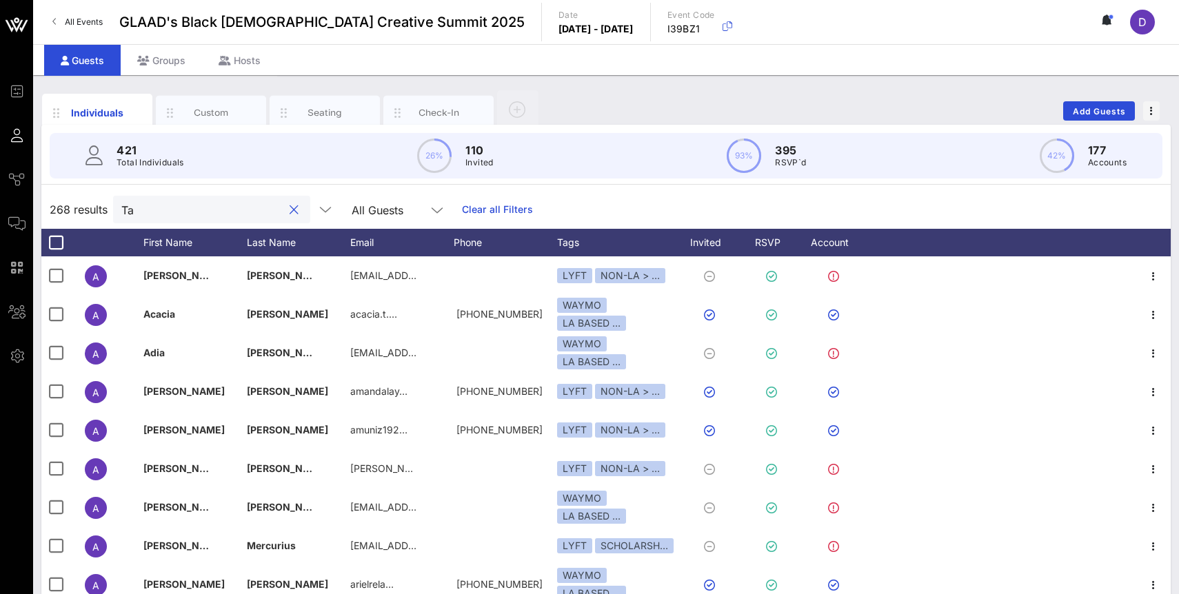
type input "T"
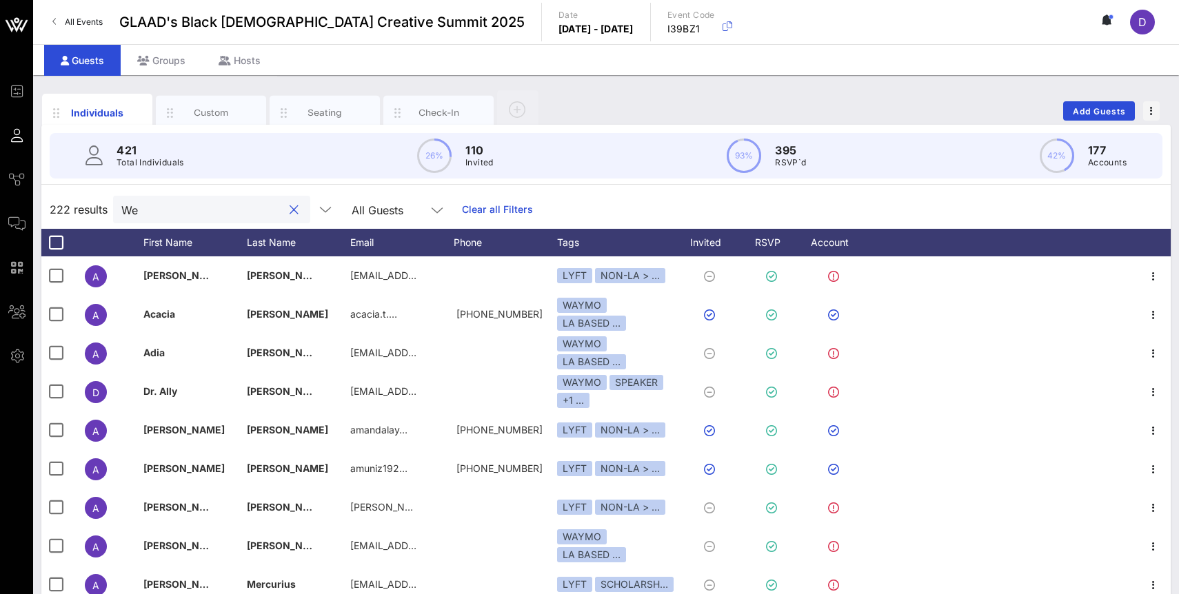
type input "W"
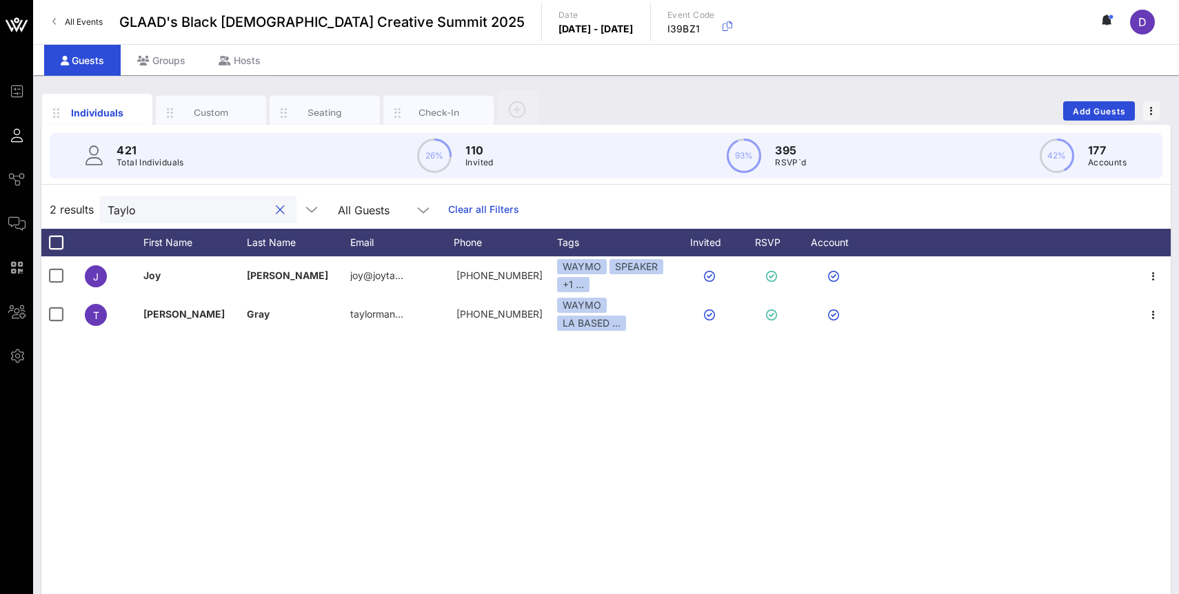
click at [137, 209] on input "Taylo" at bounding box center [188, 210] width 161 height 18
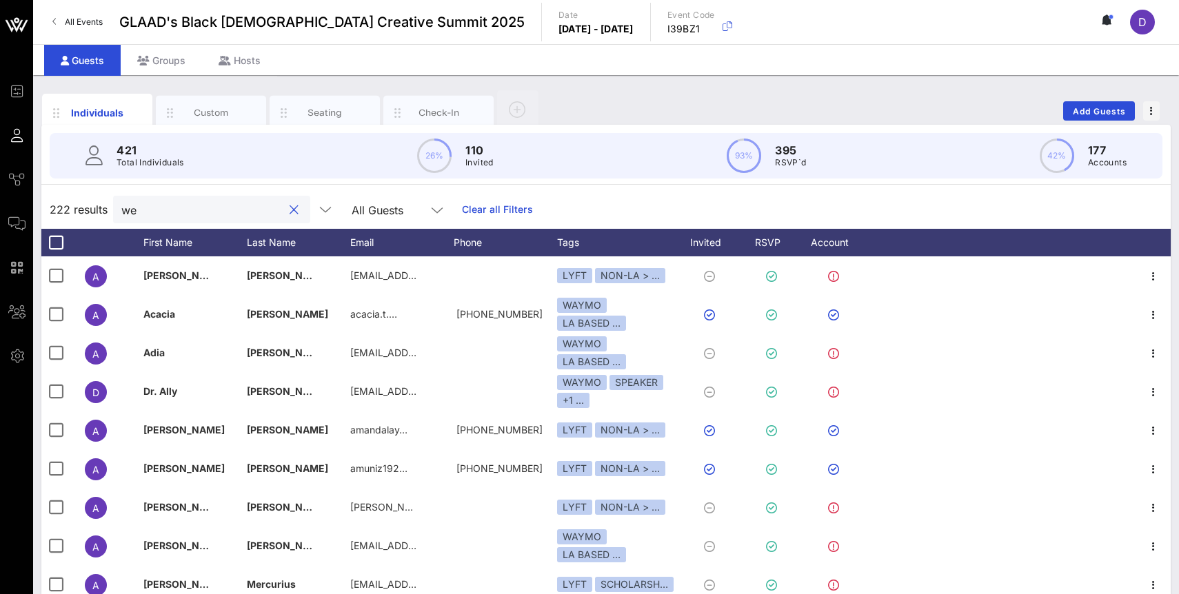
type input "w"
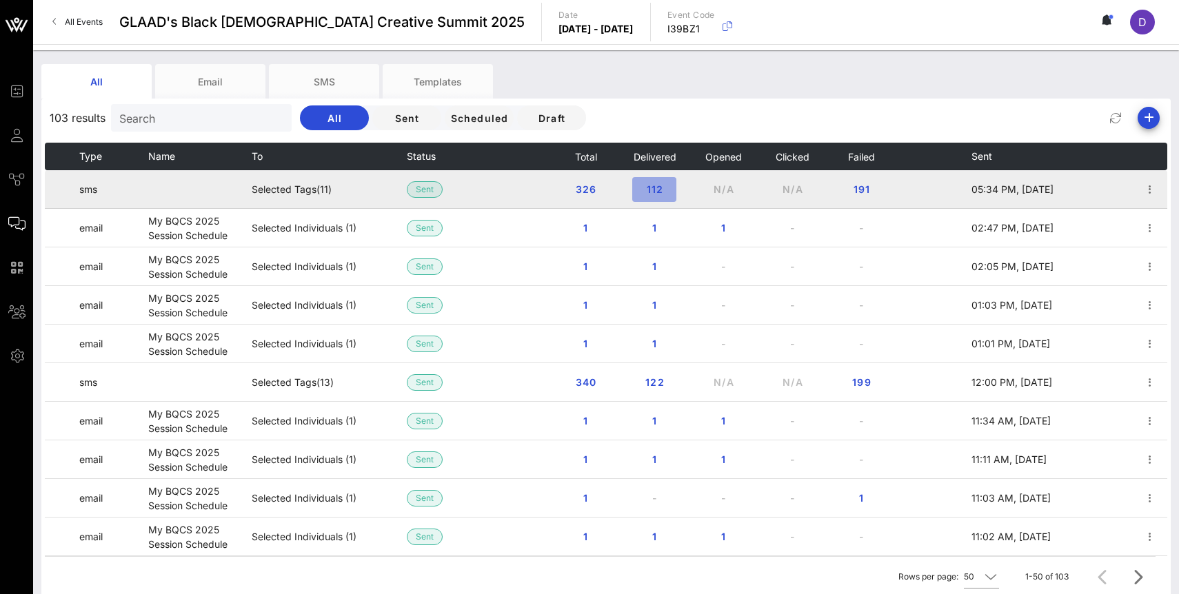
click at [646, 194] on span "112" at bounding box center [654, 189] width 22 height 12
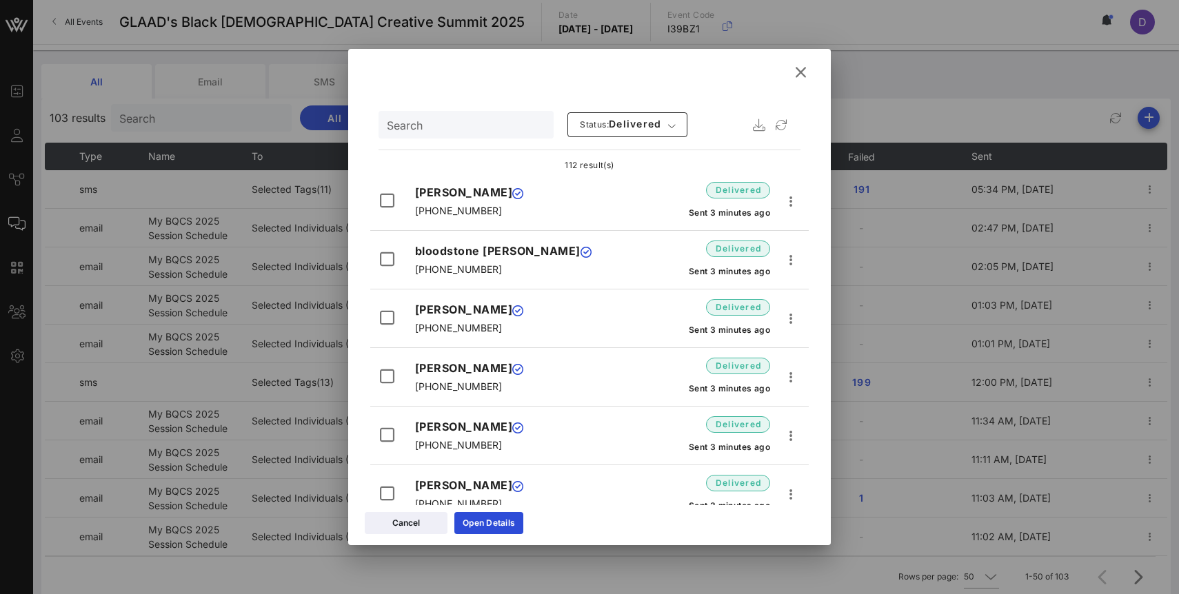
click at [800, 68] on icon at bounding box center [800, 72] width 19 height 17
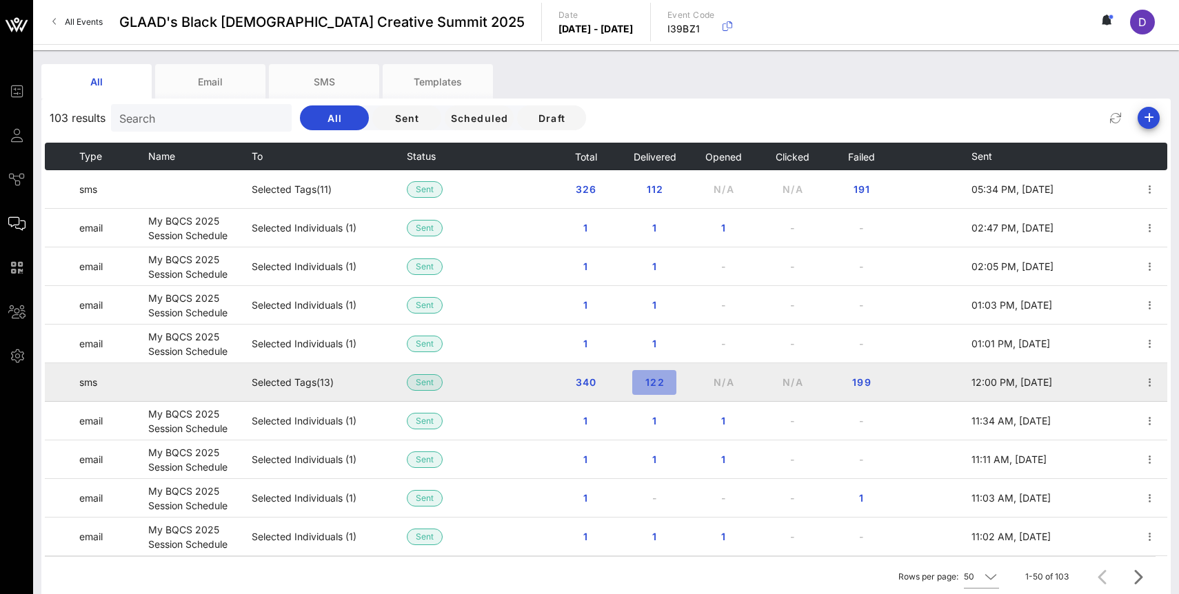
click at [651, 382] on span "122" at bounding box center [654, 382] width 22 height 12
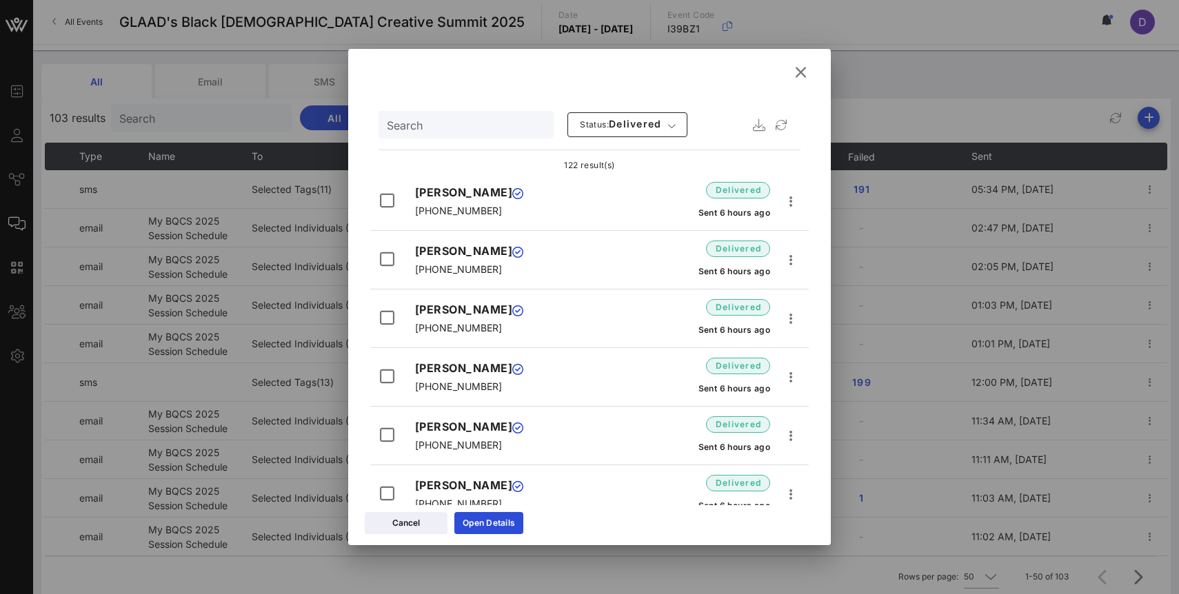
click at [794, 69] on icon at bounding box center [800, 72] width 22 height 21
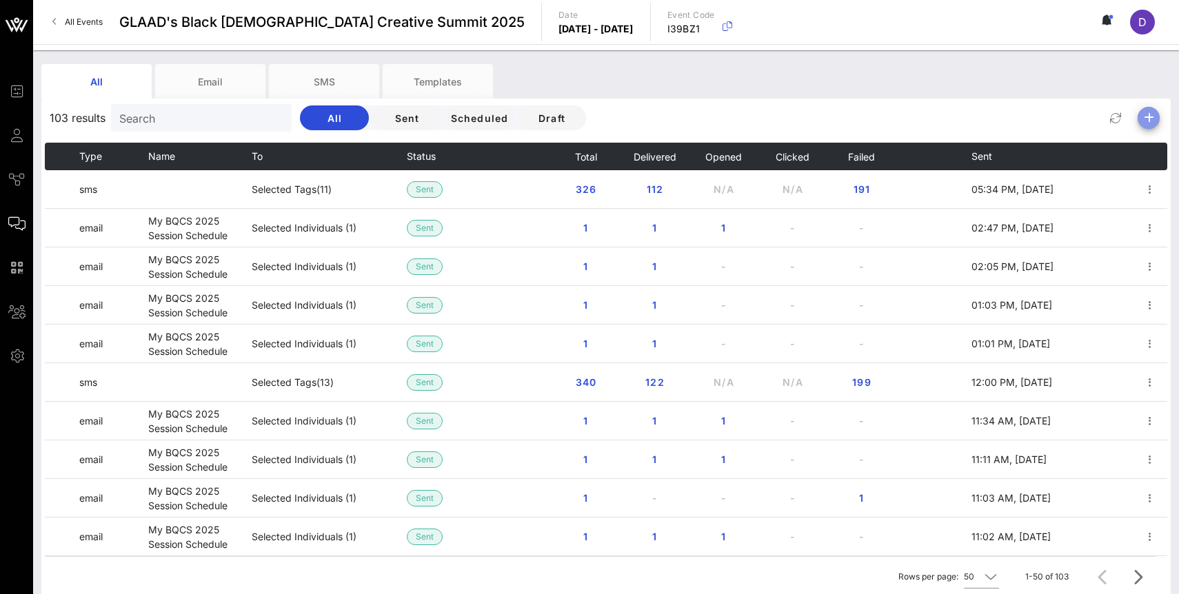
click at [1146, 116] on icon "button" at bounding box center [1148, 118] width 17 height 17
click at [1132, 191] on div "SMS" at bounding box center [1143, 178] width 28 height 30
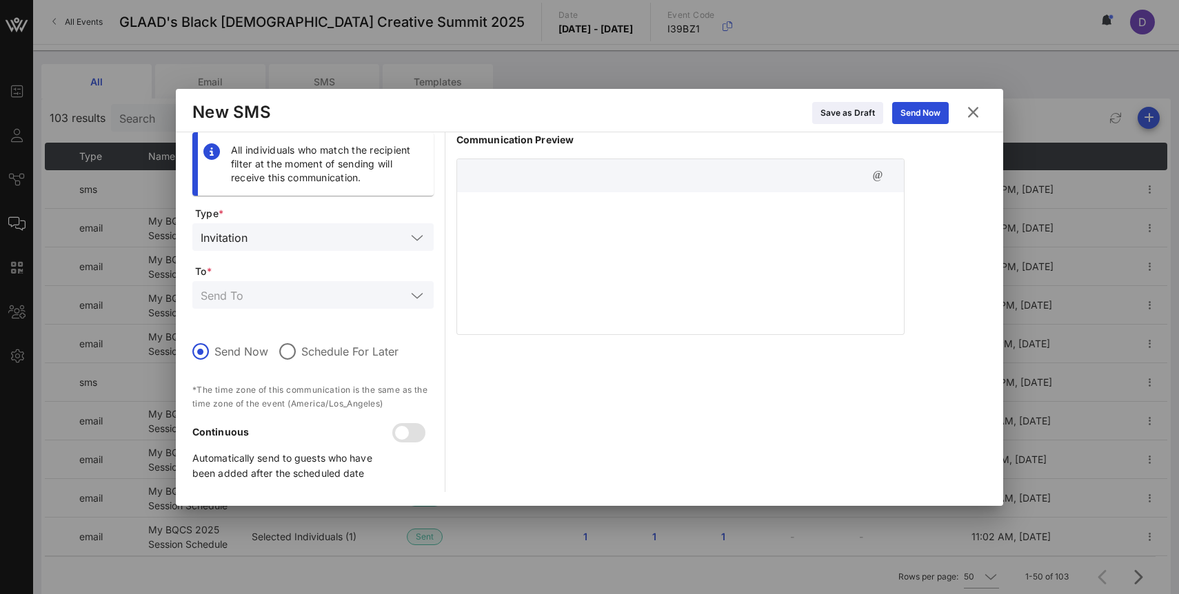
click at [304, 307] on div at bounding box center [313, 295] width 225 height 28
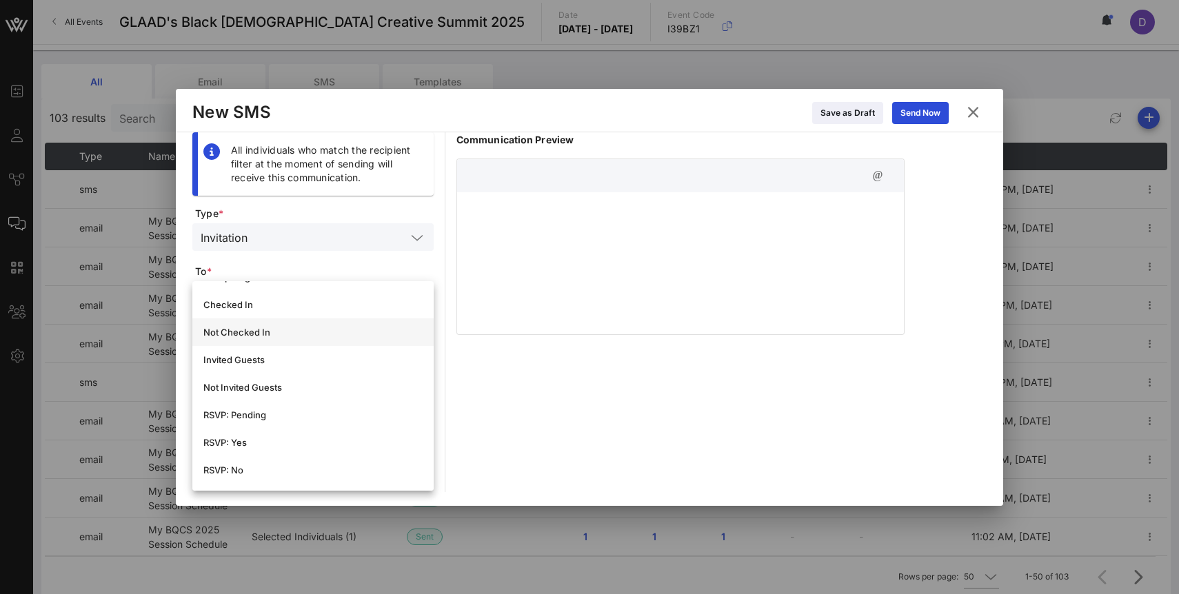
scroll to position [167, 0]
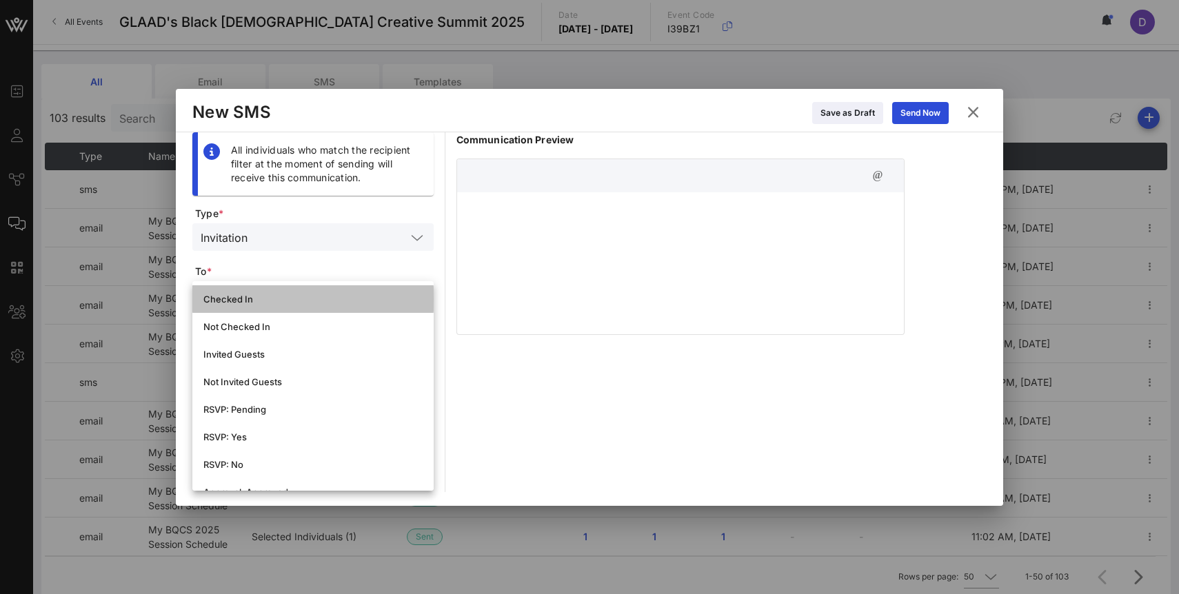
click at [292, 304] on div "Checked In" at bounding box center [312, 299] width 219 height 11
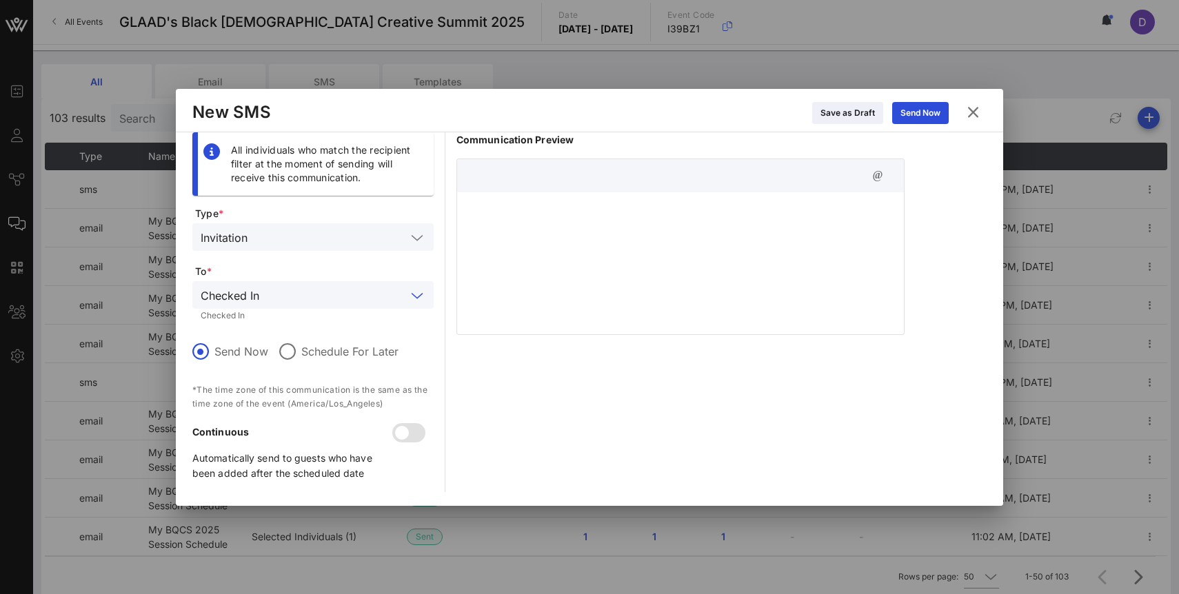
scroll to position [0, 0]
click at [521, 258] on div at bounding box center [680, 261] width 447 height 138
